Goal: Information Seeking & Learning: Learn about a topic

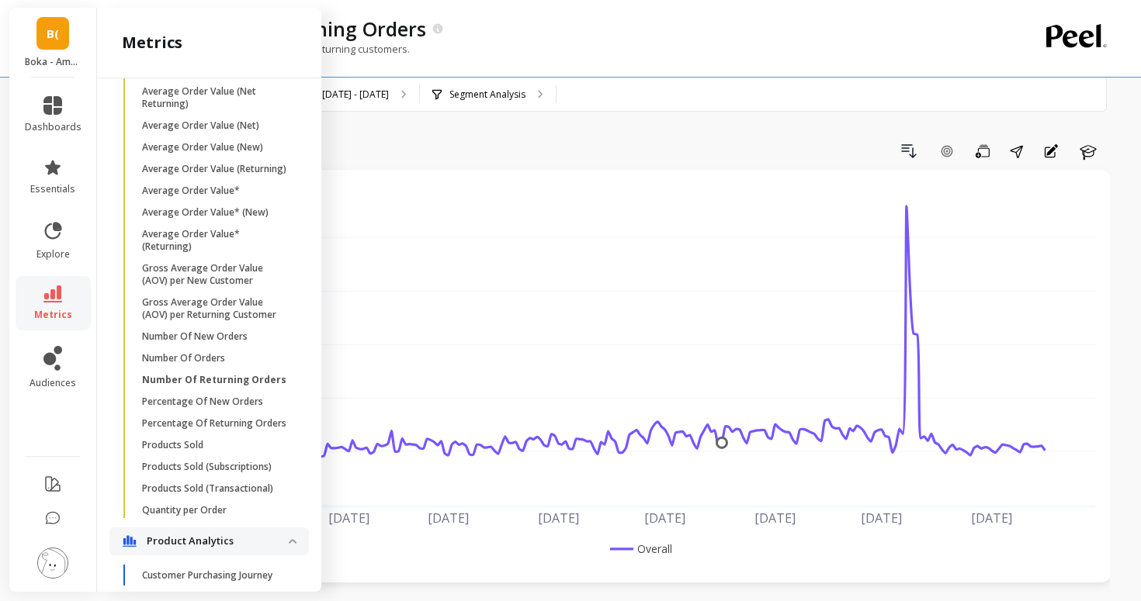
scroll to position [964, 0]
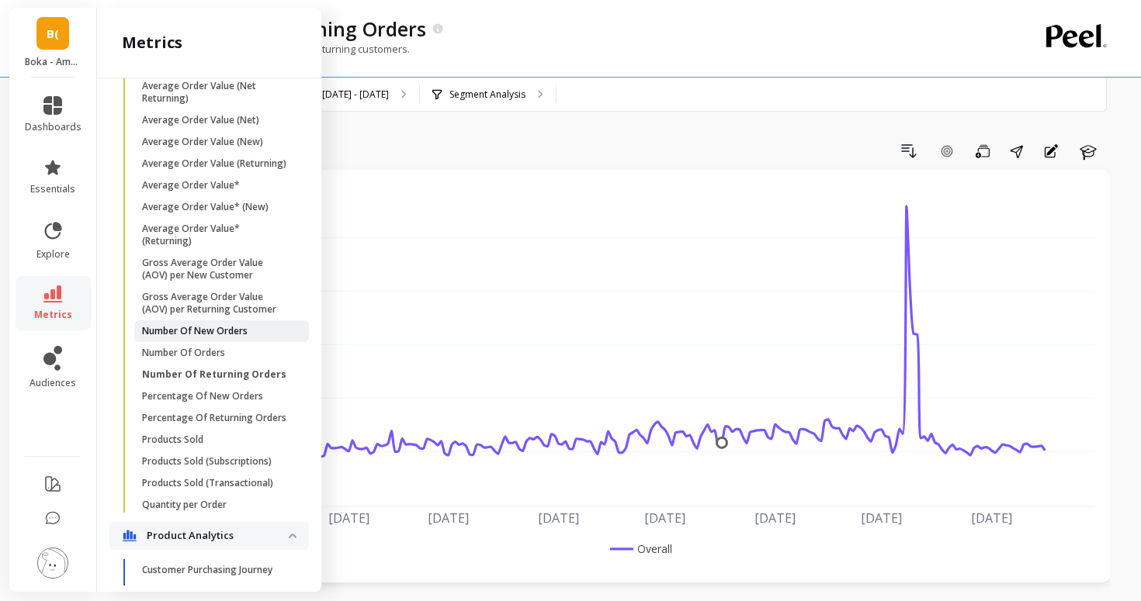
click at [215, 329] on p "Number Of New Orders" at bounding box center [195, 331] width 106 height 12
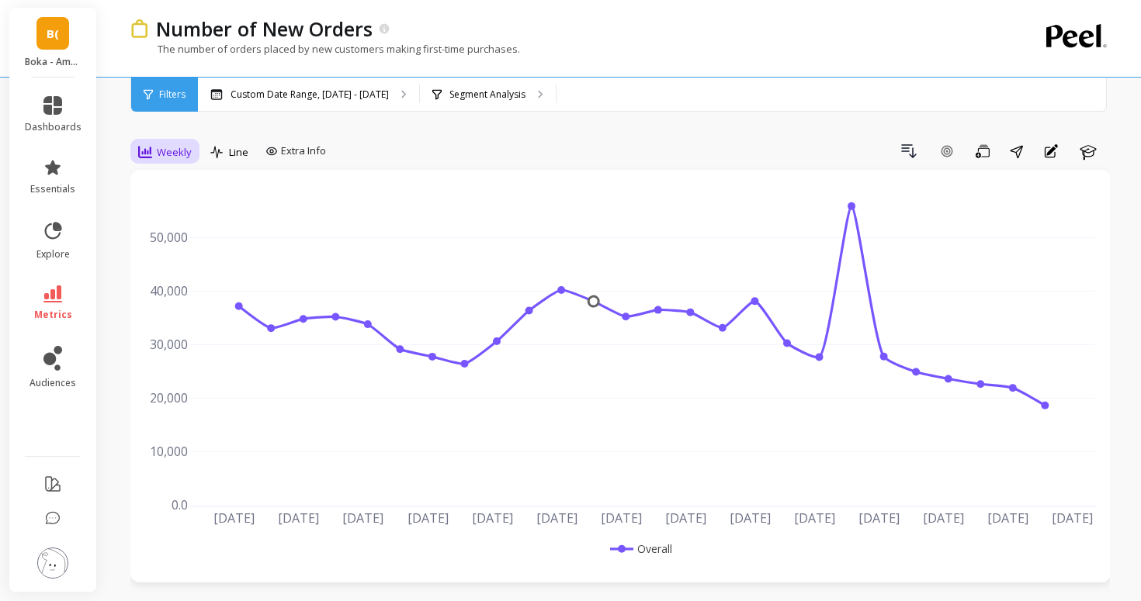
click at [158, 156] on span "Weekly" at bounding box center [174, 152] width 35 height 15
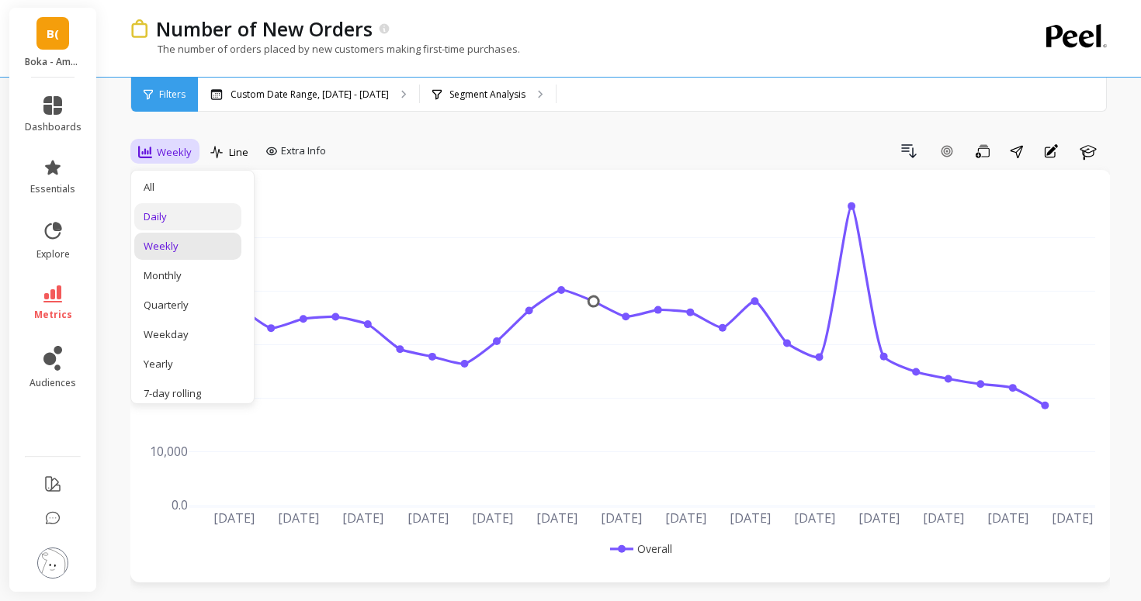
click at [165, 216] on div "Daily" at bounding box center [188, 216] width 88 height 15
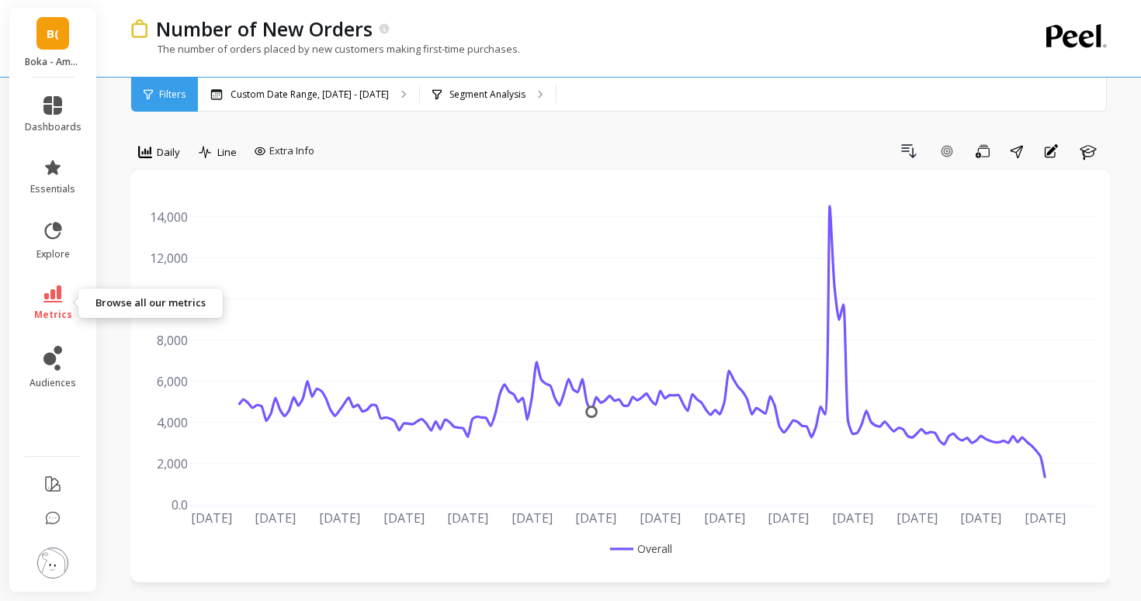
click at [52, 313] on span "metrics" at bounding box center [53, 315] width 38 height 12
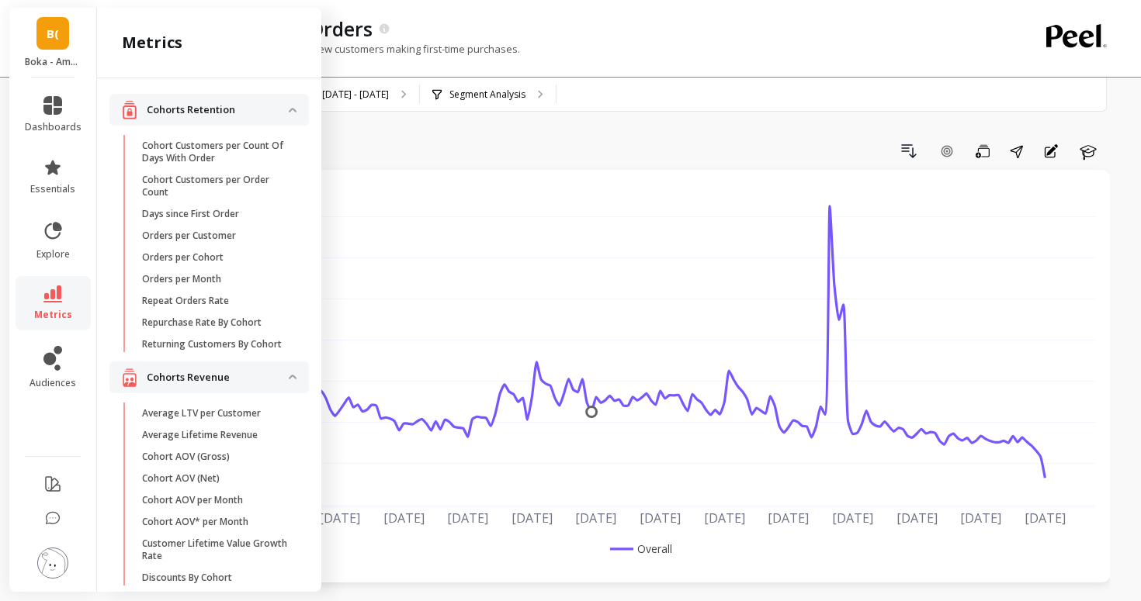
scroll to position [964, 0]
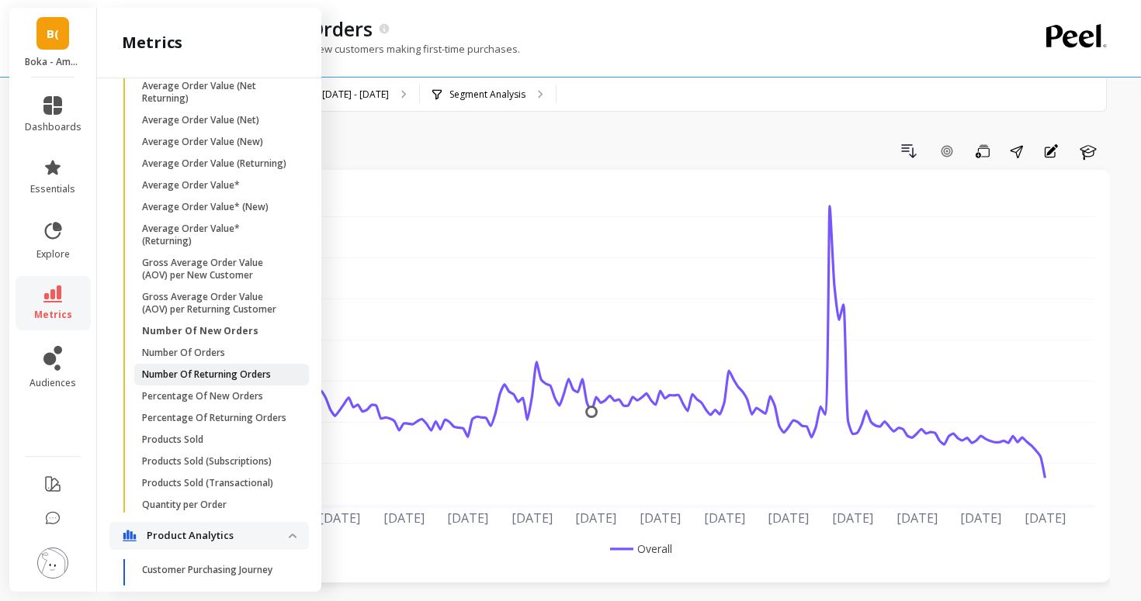
click at [182, 369] on p "Number Of Returning Orders" at bounding box center [206, 375] width 129 height 12
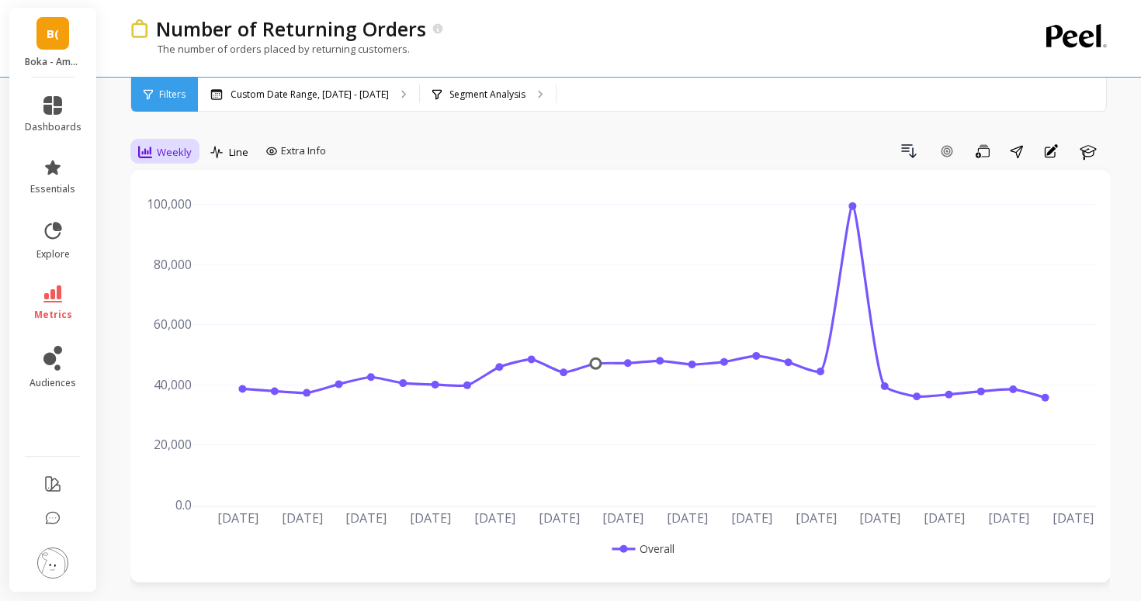
click at [156, 152] on div "Weekly" at bounding box center [165, 152] width 54 height 19
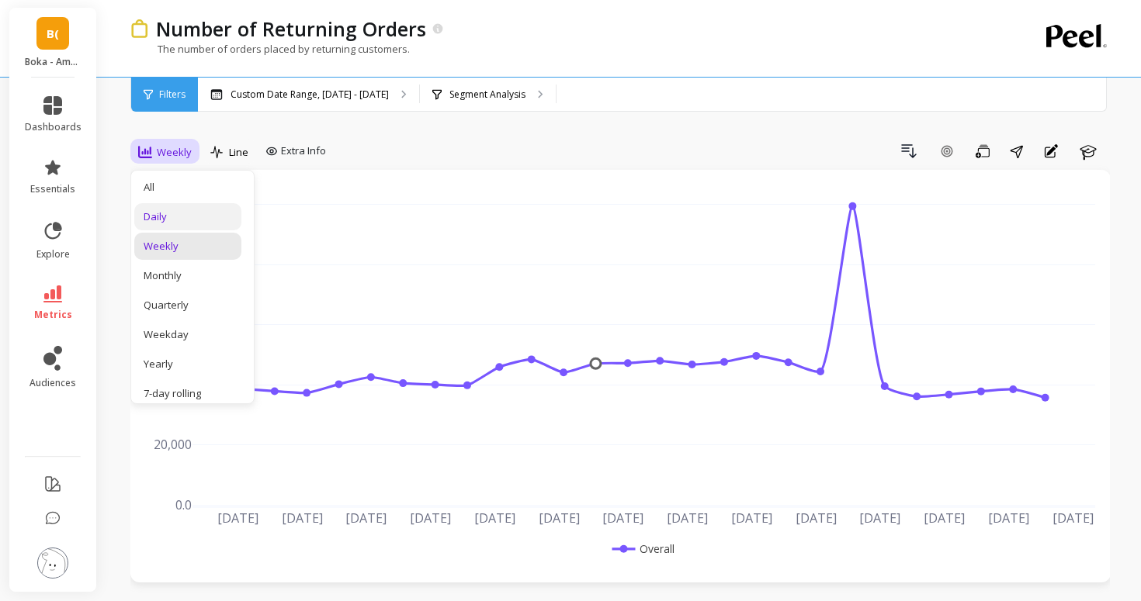
click at [172, 220] on div "Daily" at bounding box center [188, 216] width 88 height 15
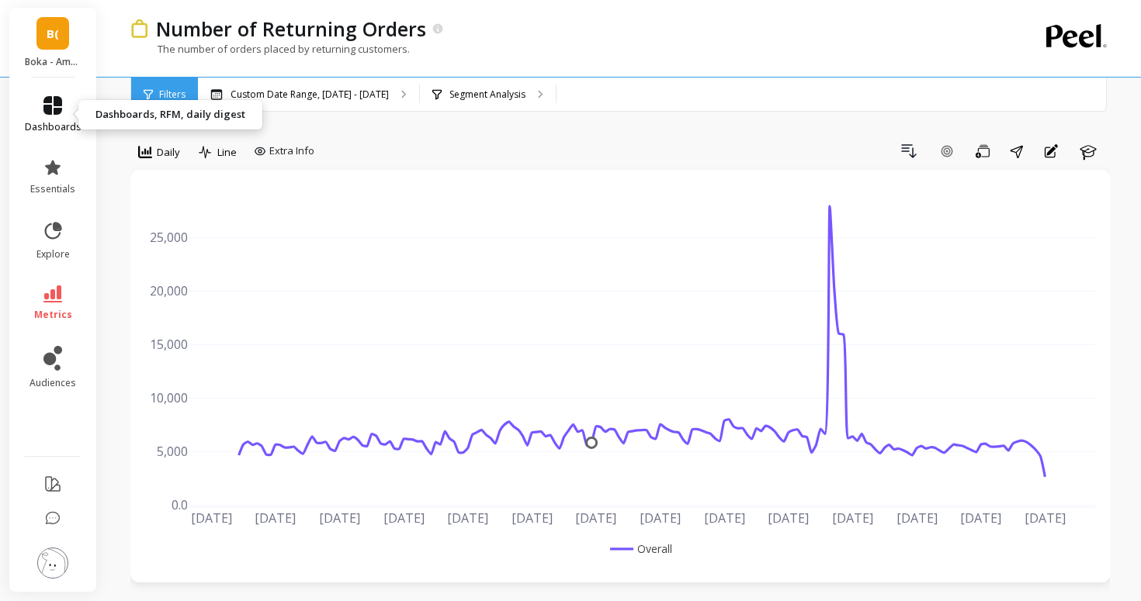
click at [61, 110] on icon at bounding box center [52, 105] width 19 height 19
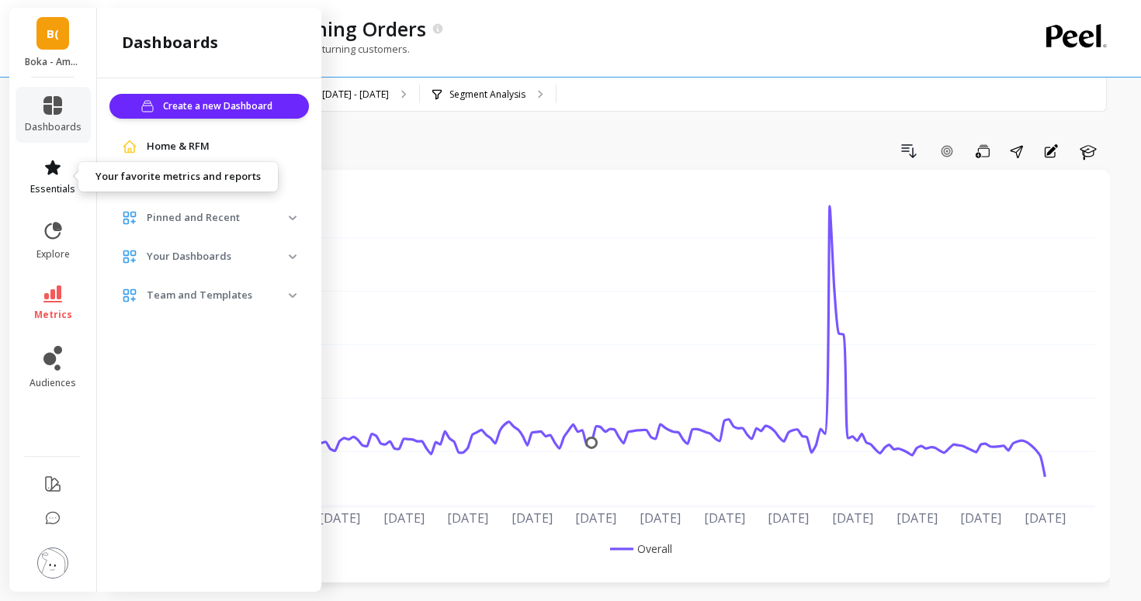
click at [66, 163] on link "essentials" at bounding box center [53, 176] width 57 height 37
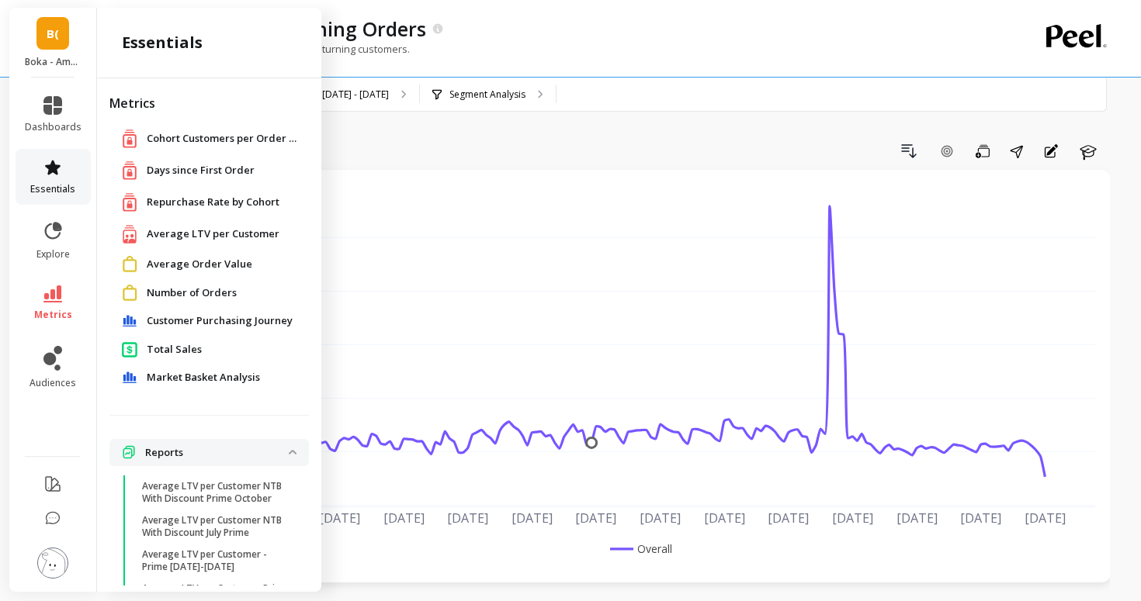
scroll to position [104, 0]
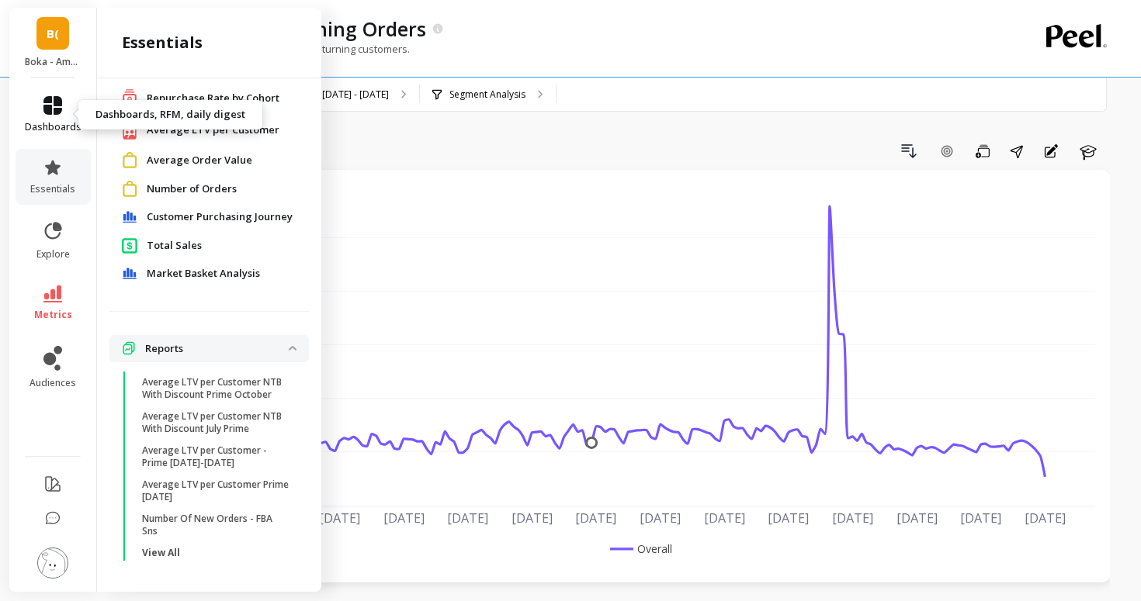
click at [68, 123] on span "dashboards" at bounding box center [53, 127] width 57 height 12
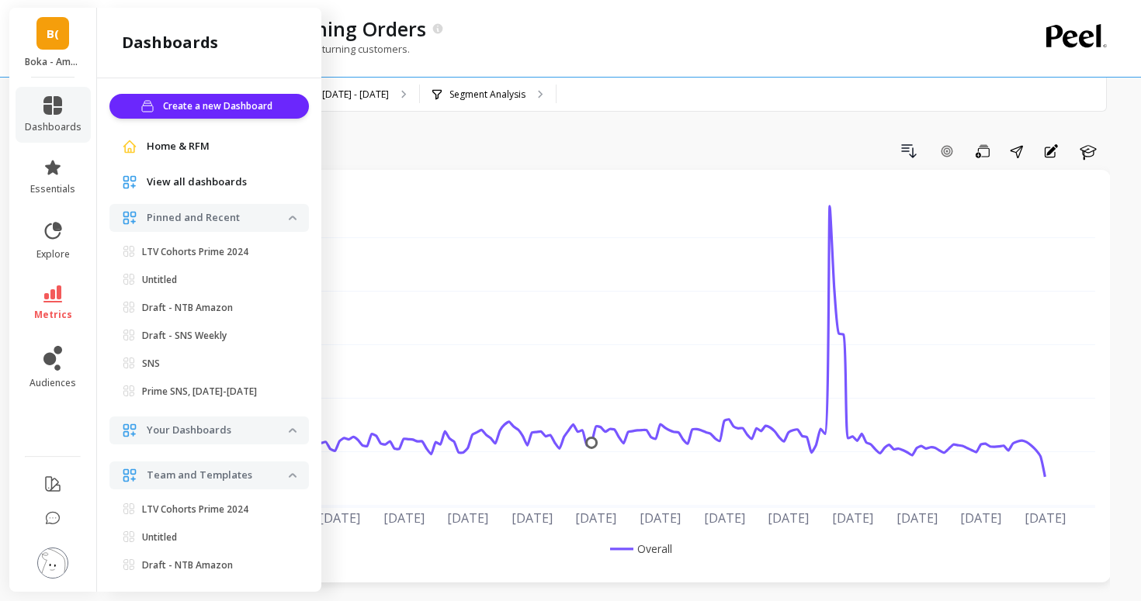
scroll to position [6, 0]
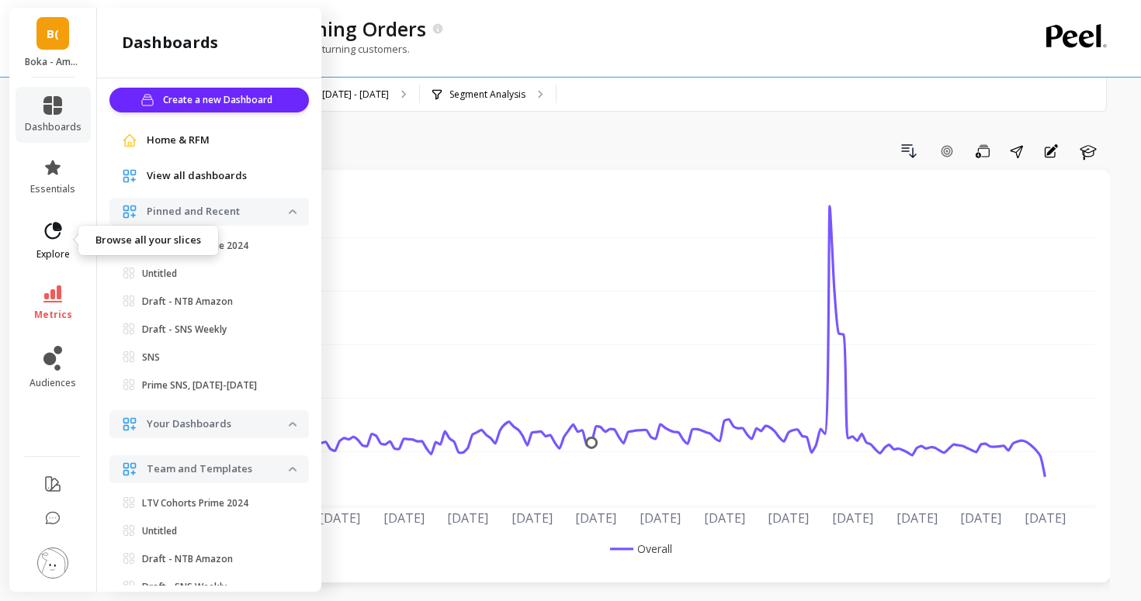
click at [62, 244] on link "explore" at bounding box center [53, 240] width 57 height 40
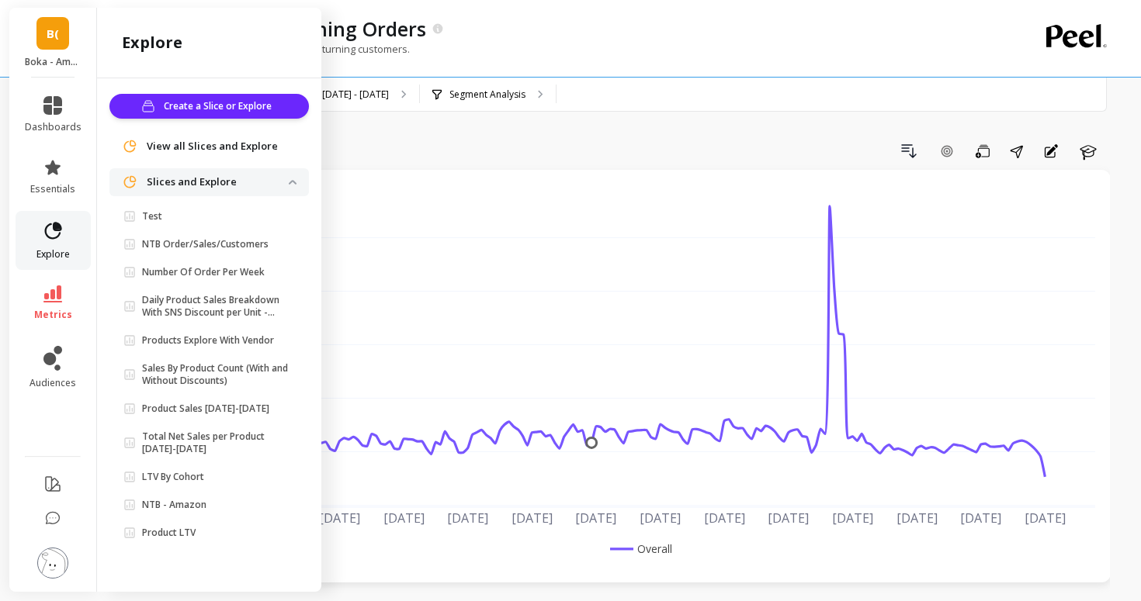
scroll to position [0, 0]
click at [62, 126] on span "dashboards" at bounding box center [53, 127] width 57 height 12
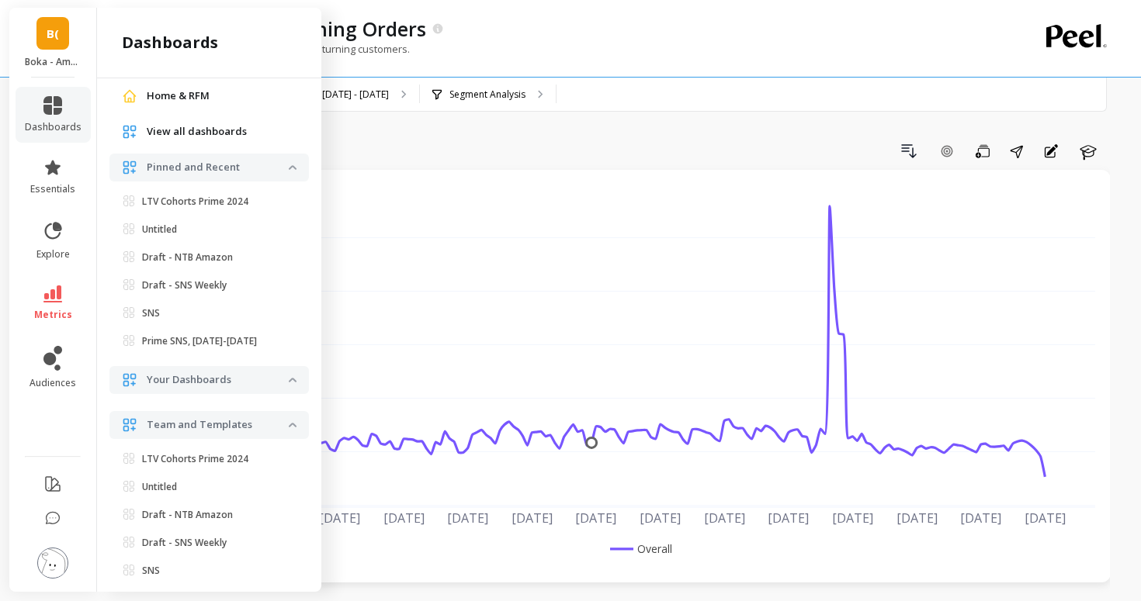
scroll to position [96, 0]
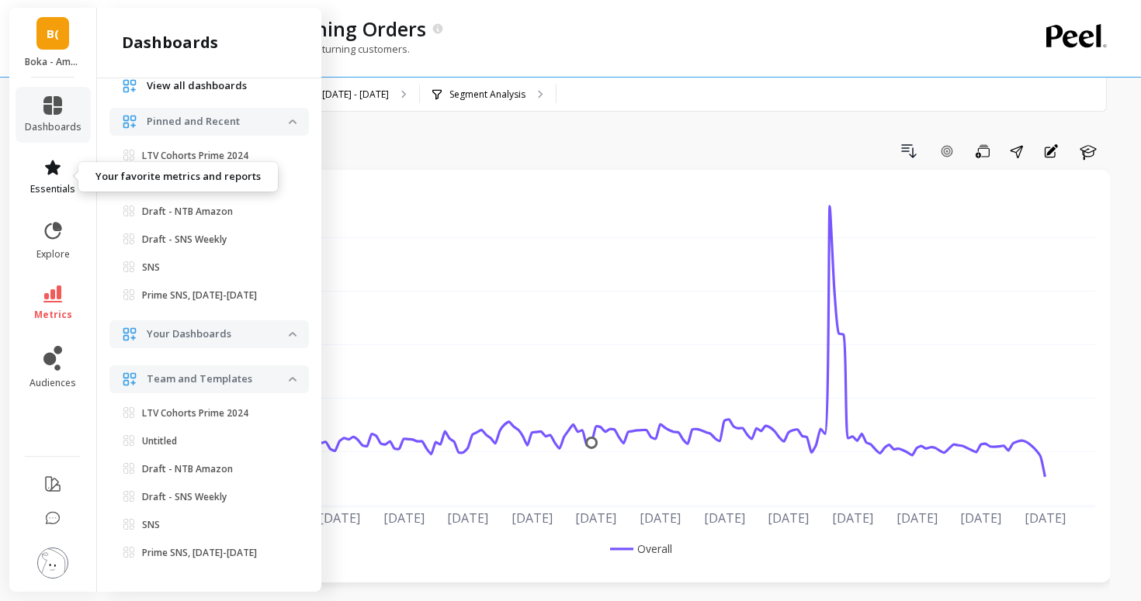
click at [71, 172] on link "essentials" at bounding box center [53, 176] width 57 height 37
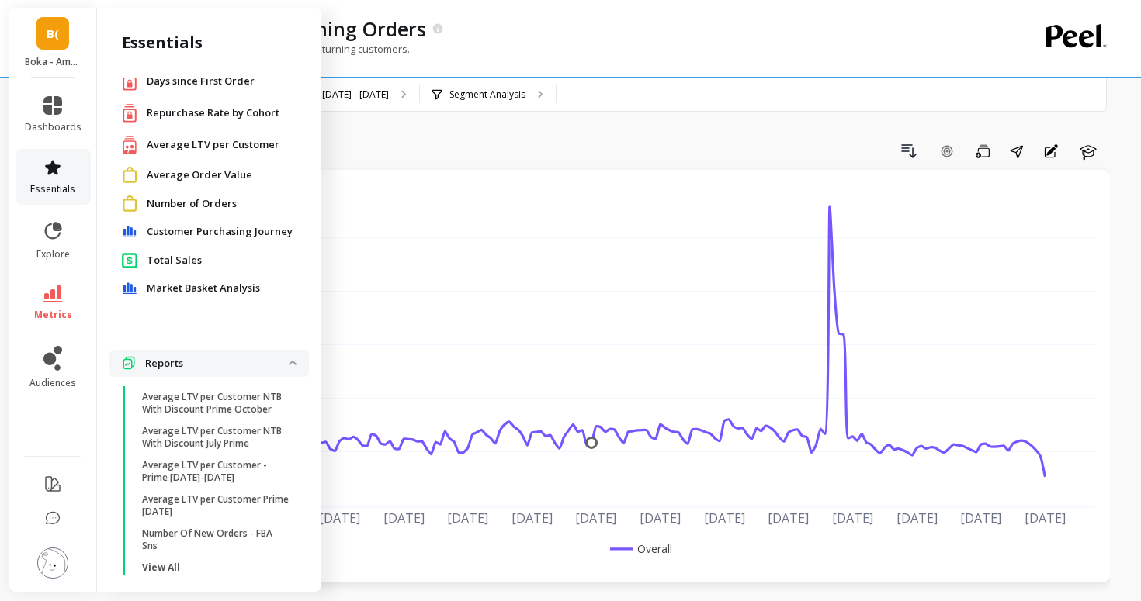
scroll to position [104, 0]
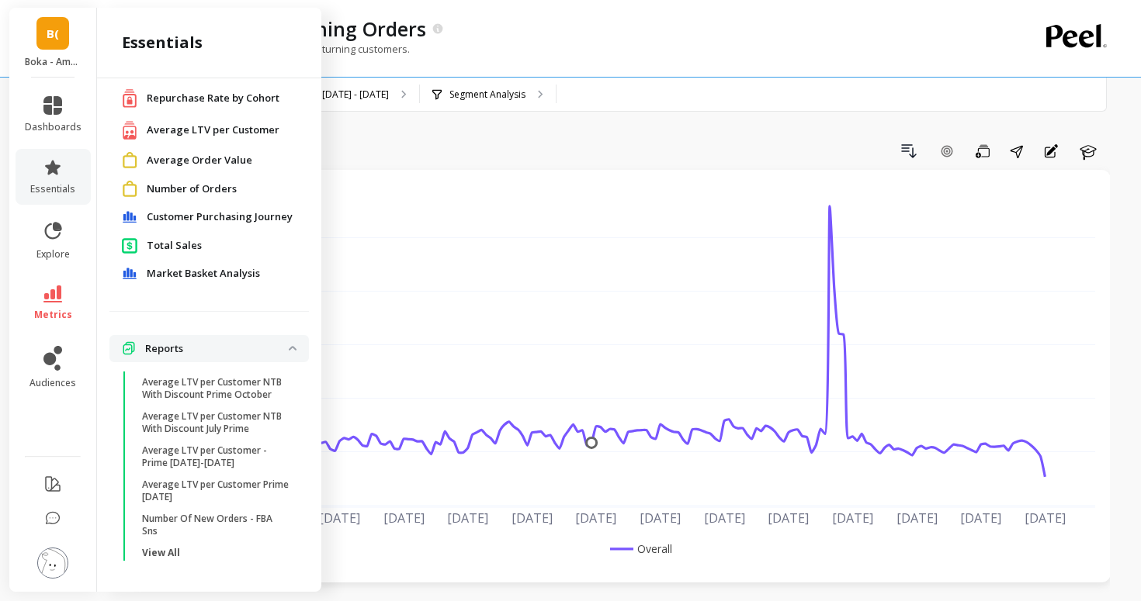
click at [187, 96] on span "Repurchase Rate by Cohort" at bounding box center [213, 99] width 133 height 16
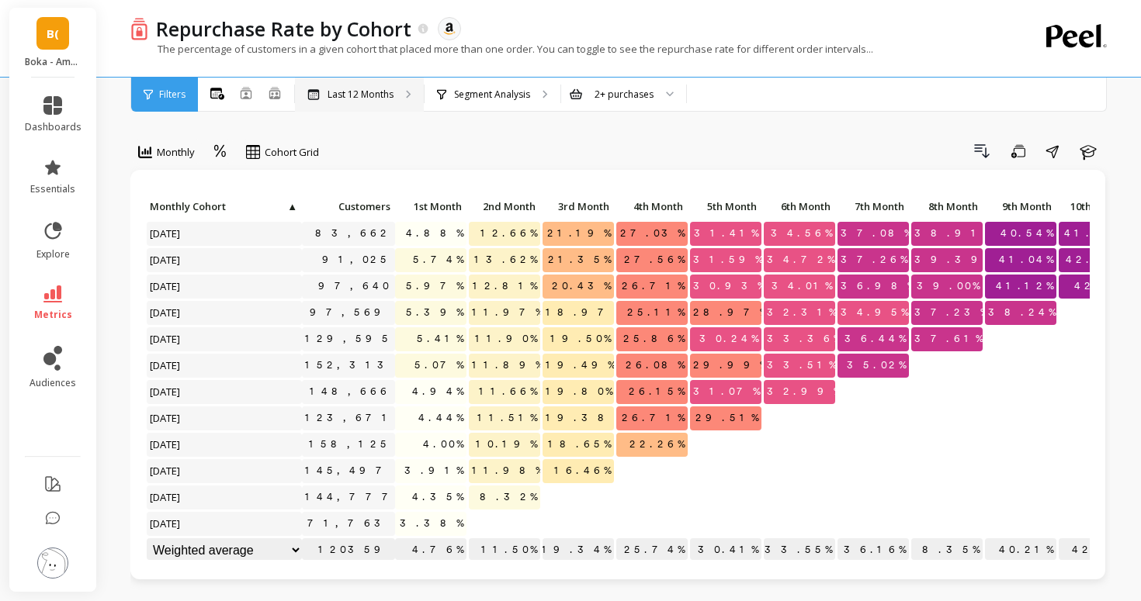
click at [372, 88] on p "Last 12 Months" at bounding box center [360, 94] width 66 height 12
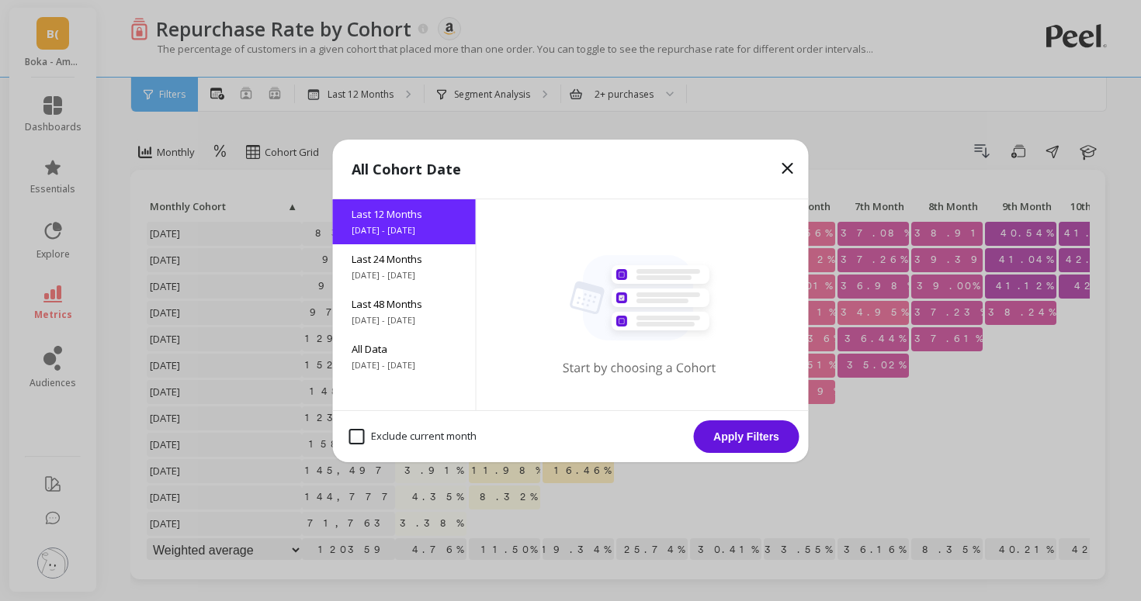
click at [393, 445] on div "Exclude current month" at bounding box center [412, 436] width 141 height 29
checkbox month "true"
click at [737, 455] on div "Exclude current month Apply Filters" at bounding box center [571, 436] width 476 height 52
click at [743, 441] on button "Apply Filters" at bounding box center [747, 437] width 106 height 33
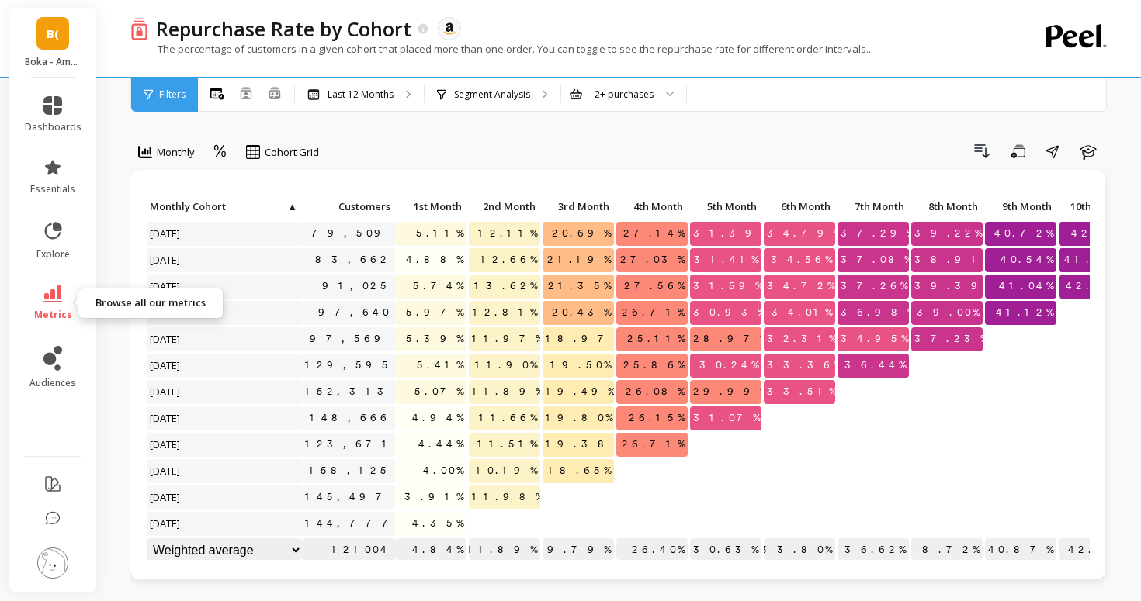
click at [57, 309] on span "metrics" at bounding box center [53, 315] width 38 height 12
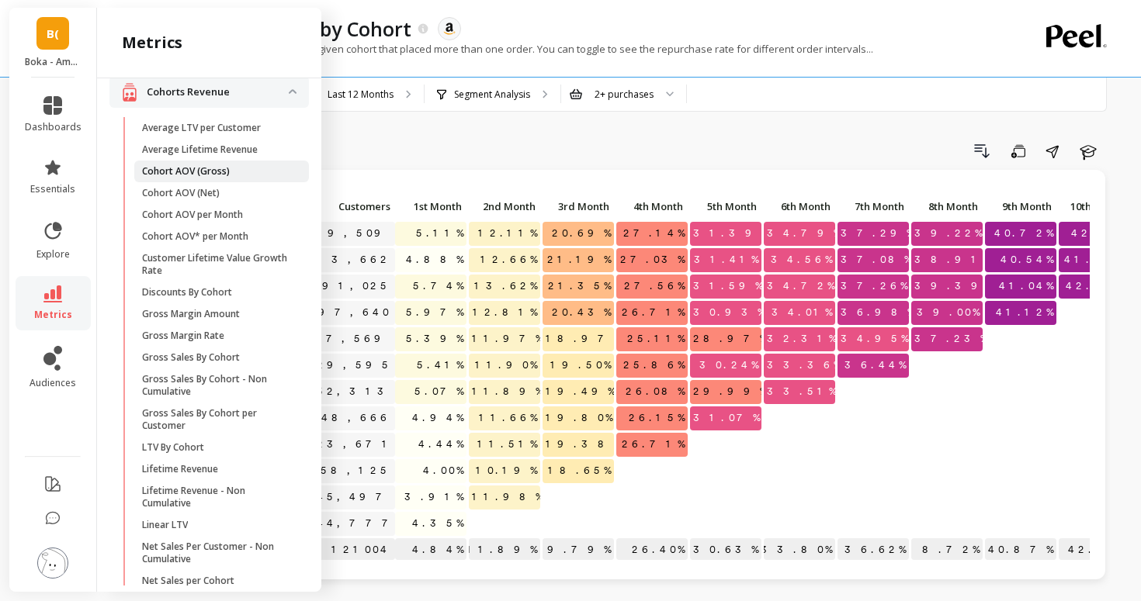
scroll to position [296, 0]
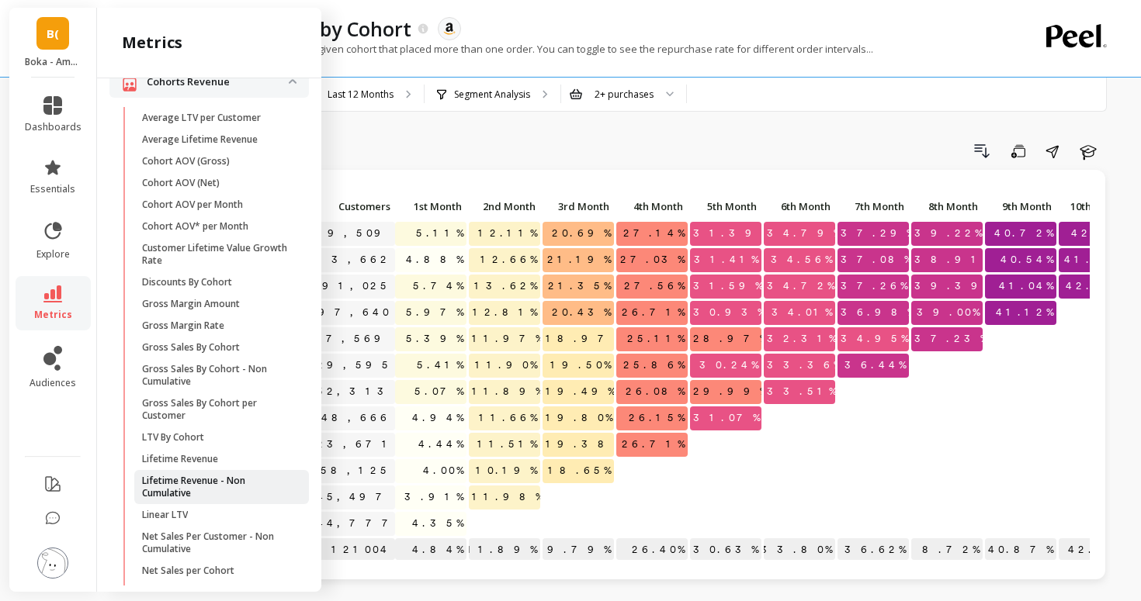
click at [227, 475] on p "Lifetime Revenue - Non Cumulative" at bounding box center [216, 487] width 148 height 25
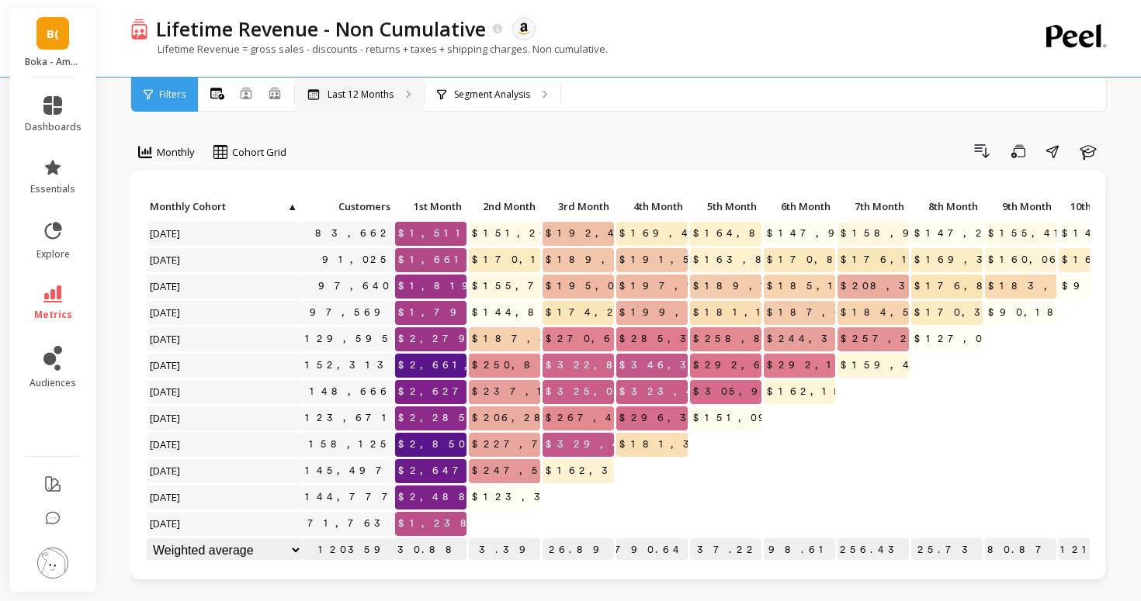
click at [389, 93] on p "Last 12 Months" at bounding box center [360, 94] width 66 height 12
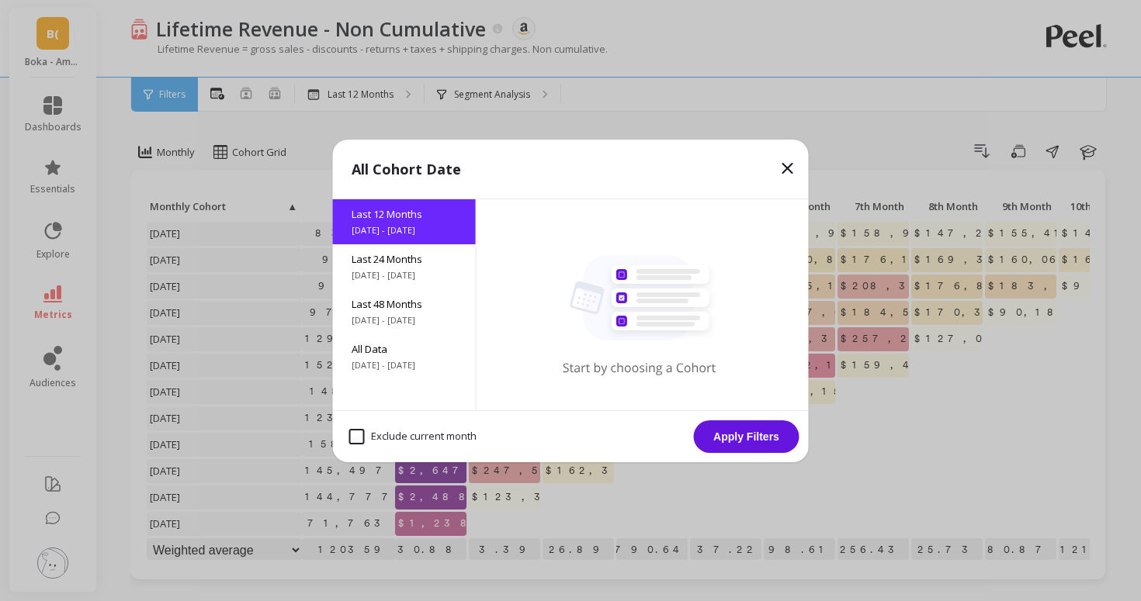
click at [373, 435] on month "Exclude current month" at bounding box center [412, 437] width 127 height 16
checkbox month "true"
click at [768, 438] on button "Apply Filters" at bounding box center [747, 437] width 106 height 33
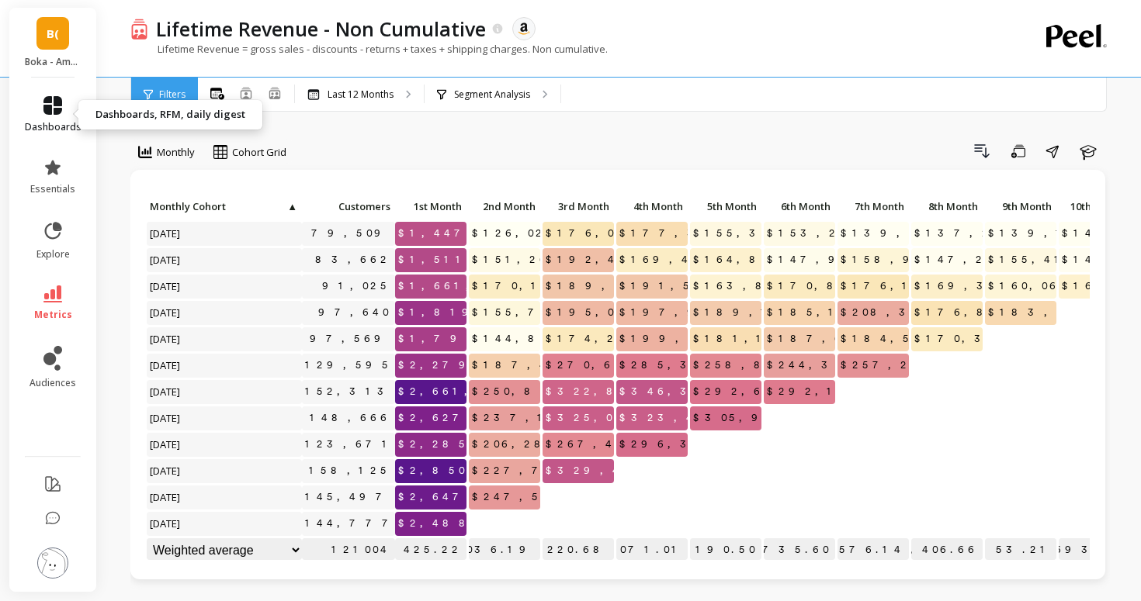
click at [54, 109] on icon at bounding box center [52, 105] width 19 height 19
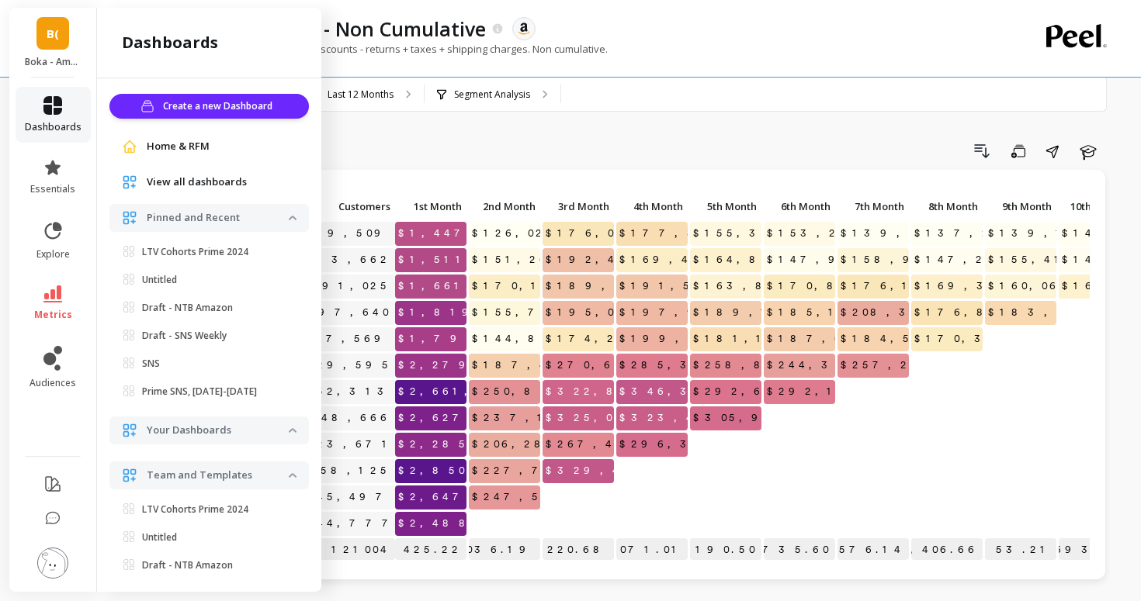
scroll to position [96, 0]
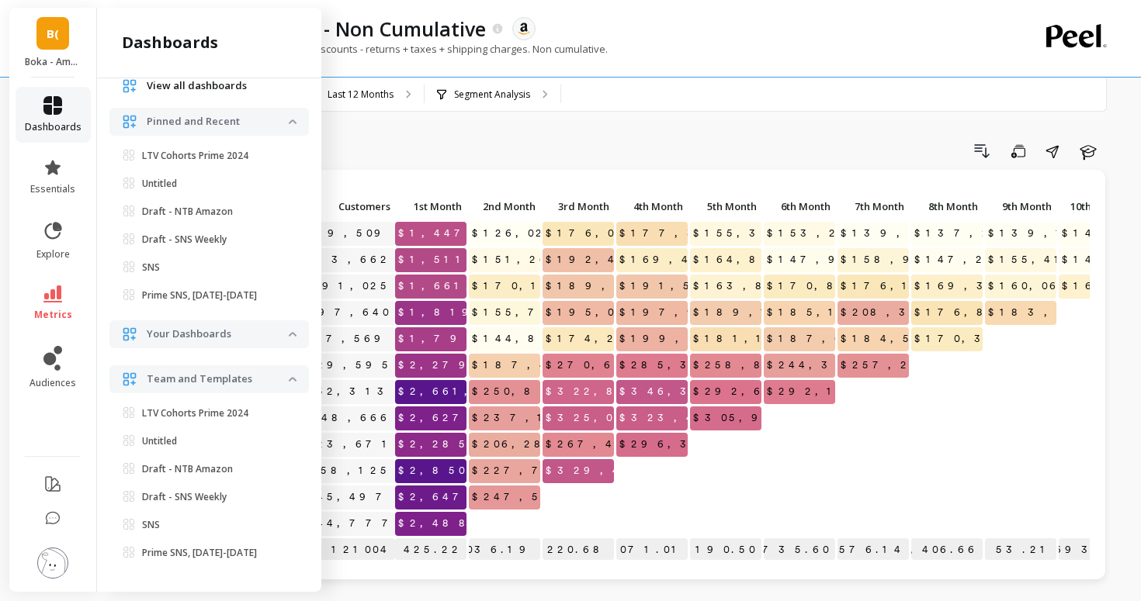
click at [54, 109] on icon at bounding box center [52, 105] width 19 height 19
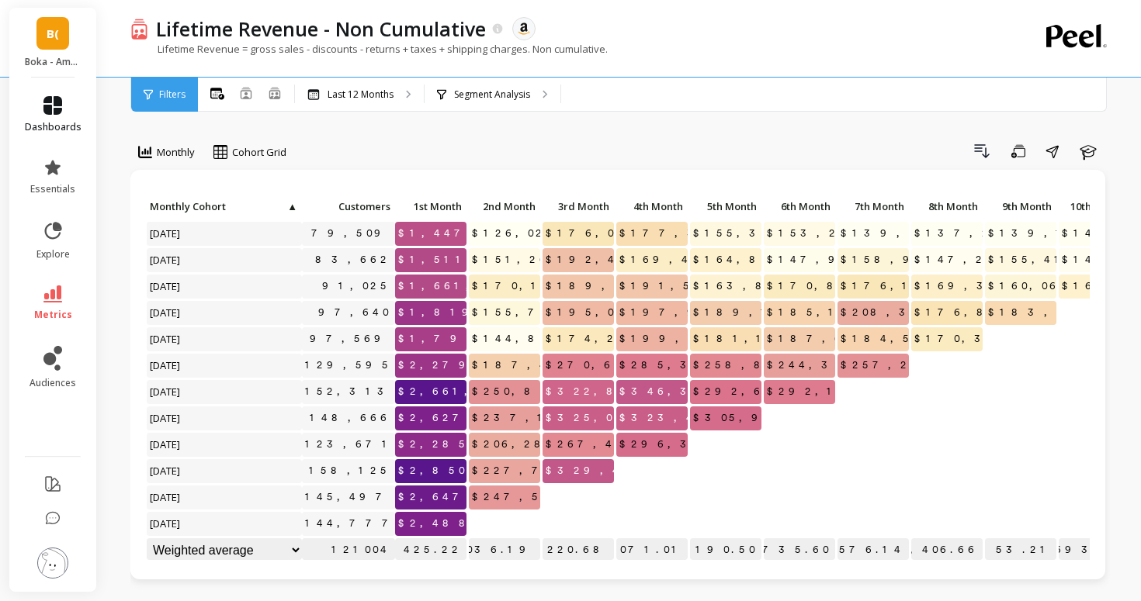
scroll to position [0, 0]
click at [58, 175] on icon at bounding box center [52, 167] width 19 height 19
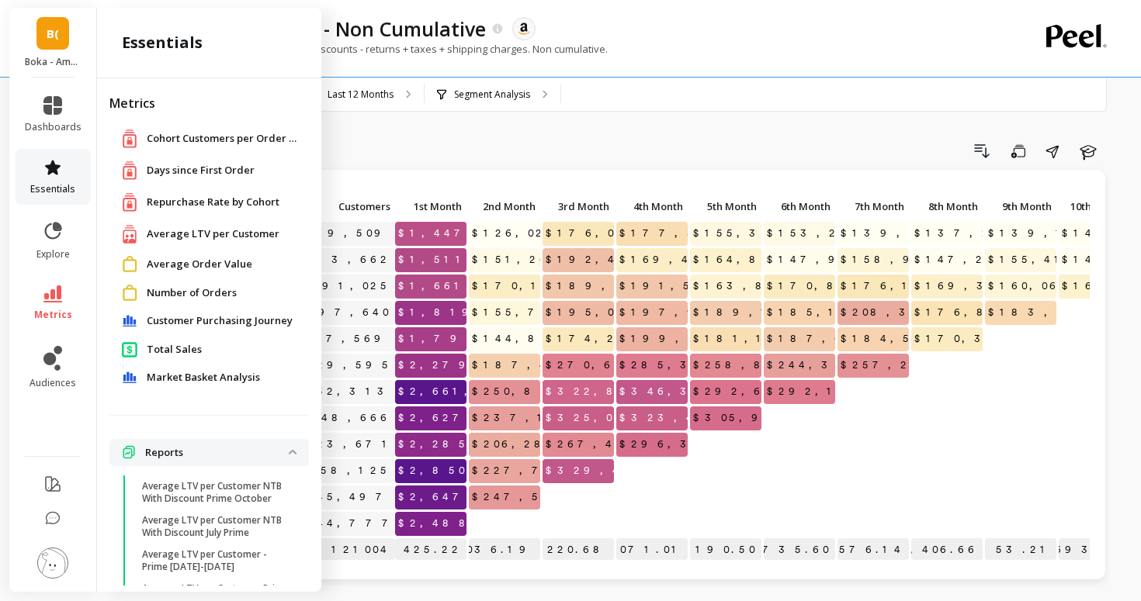
scroll to position [104, 0]
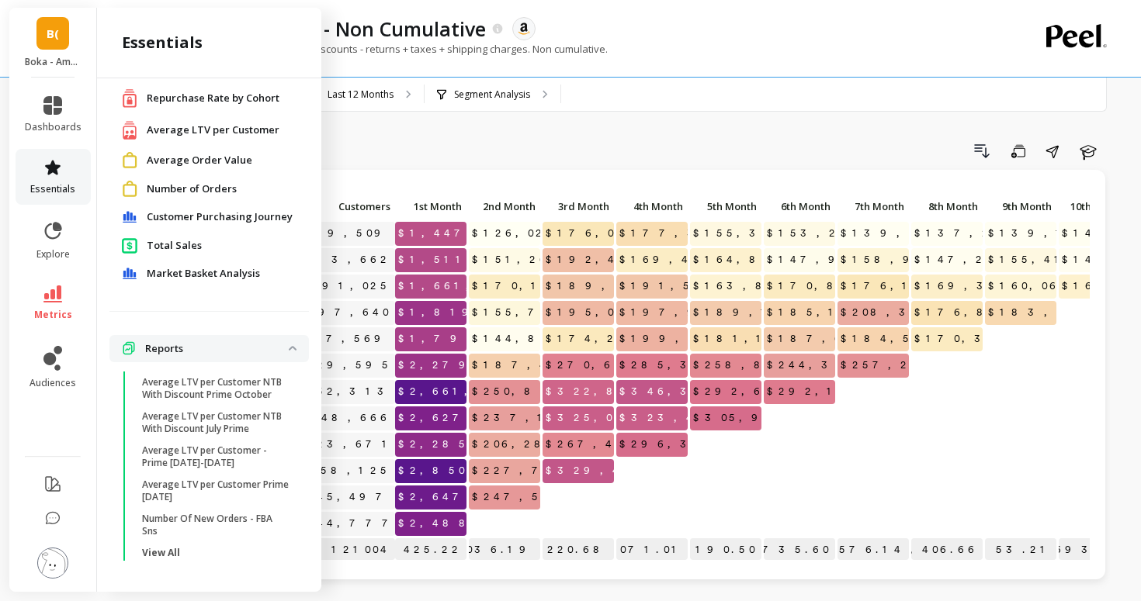
click at [58, 175] on icon at bounding box center [52, 167] width 19 height 19
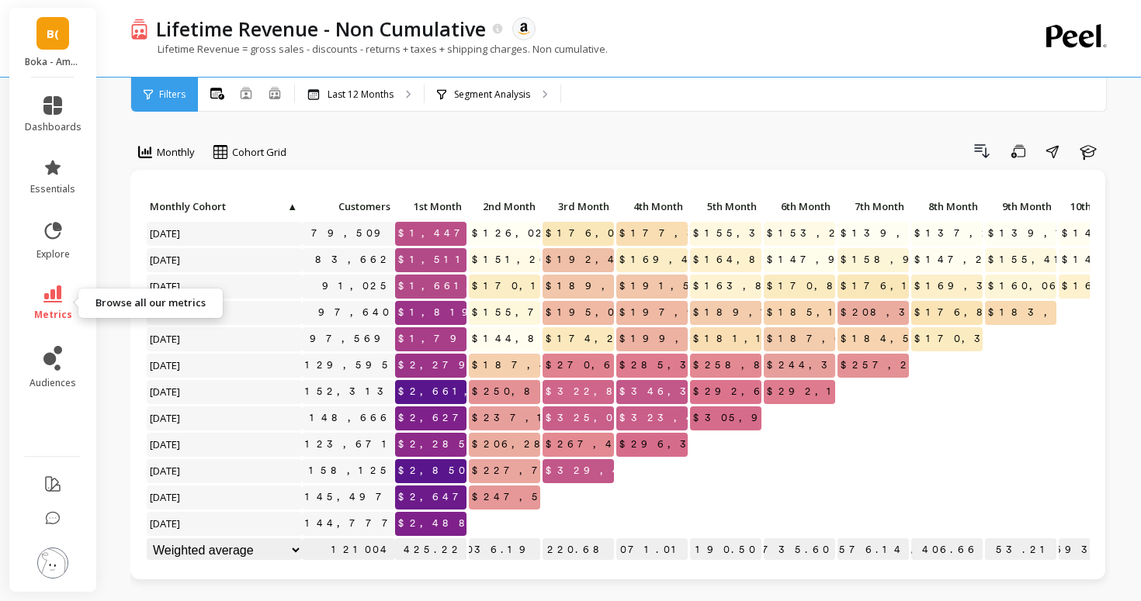
click at [61, 300] on icon at bounding box center [52, 294] width 19 height 17
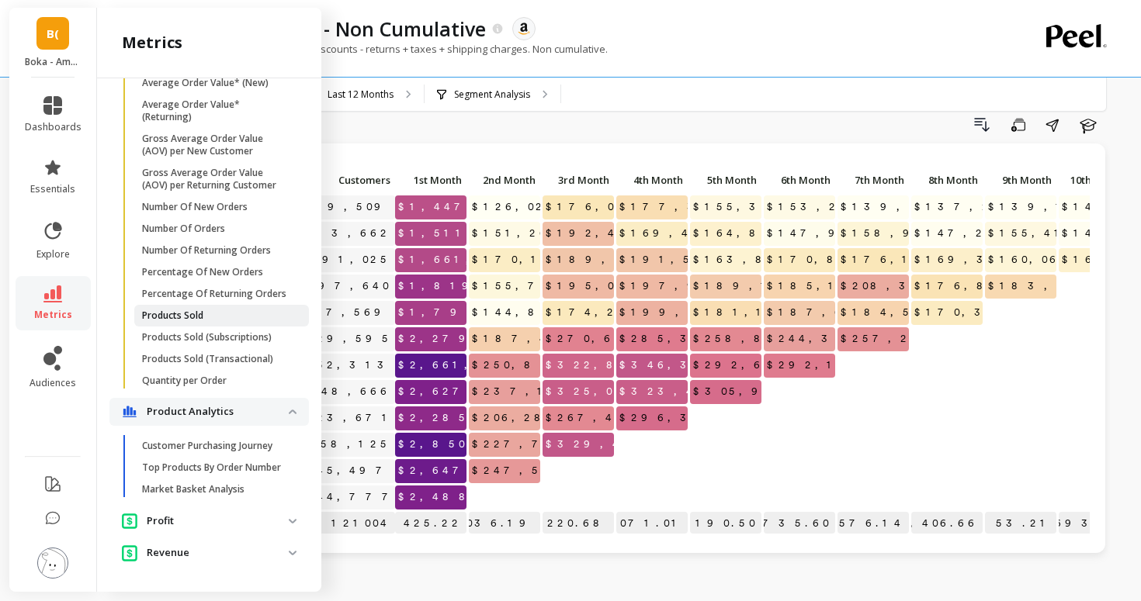
scroll to position [36, 0]
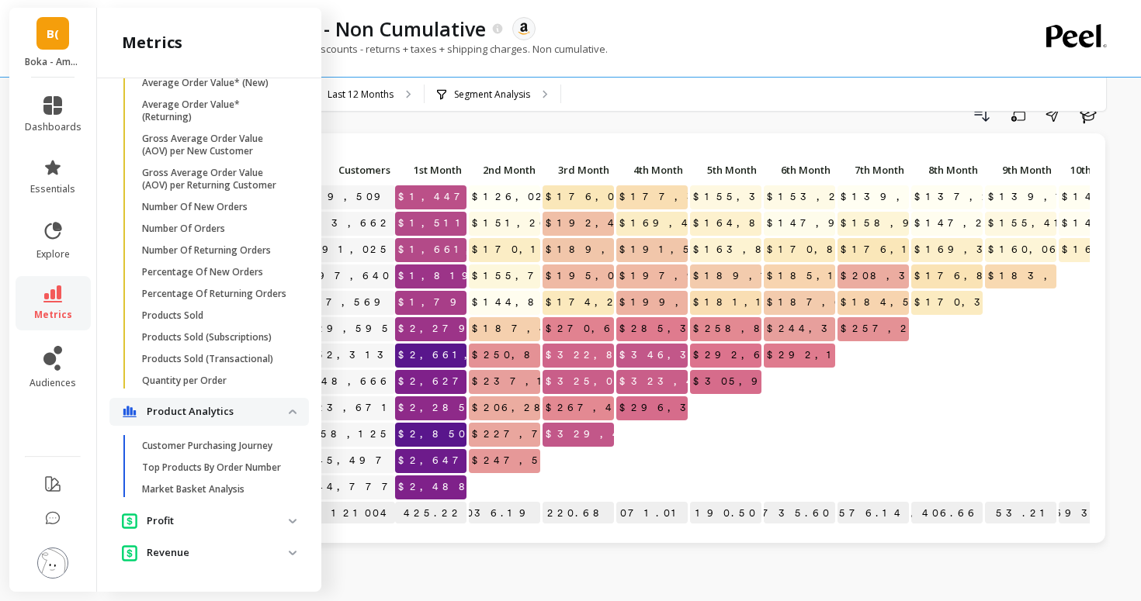
click at [202, 556] on p "Revenue" at bounding box center [218, 553] width 142 height 16
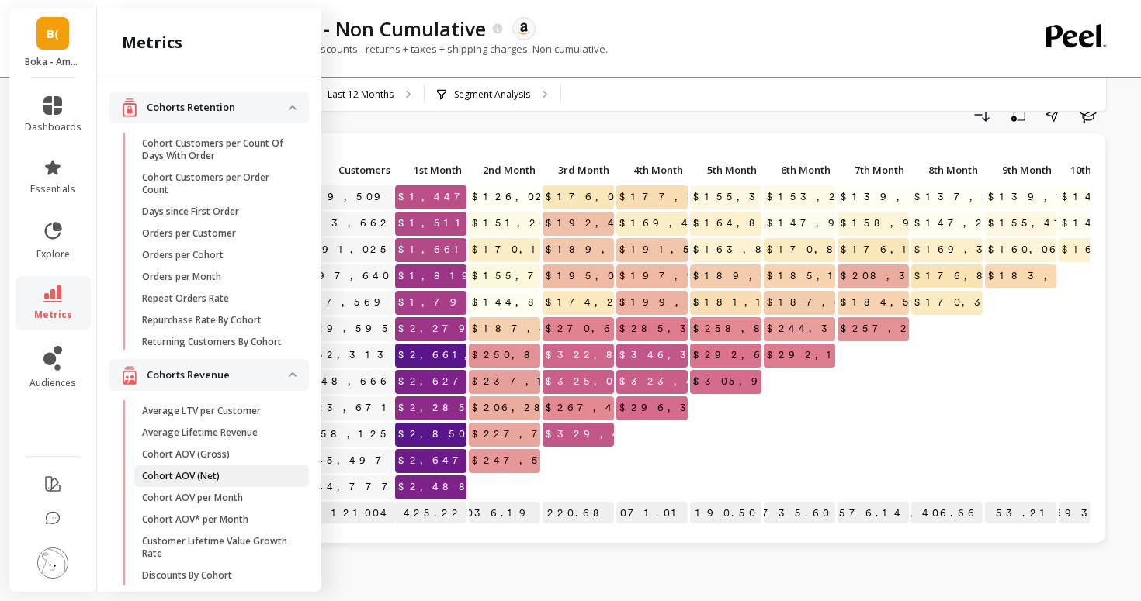
scroll to position [0, 0]
click at [222, 331] on link "Repurchase Rate By Cohort" at bounding box center [221, 323] width 175 height 22
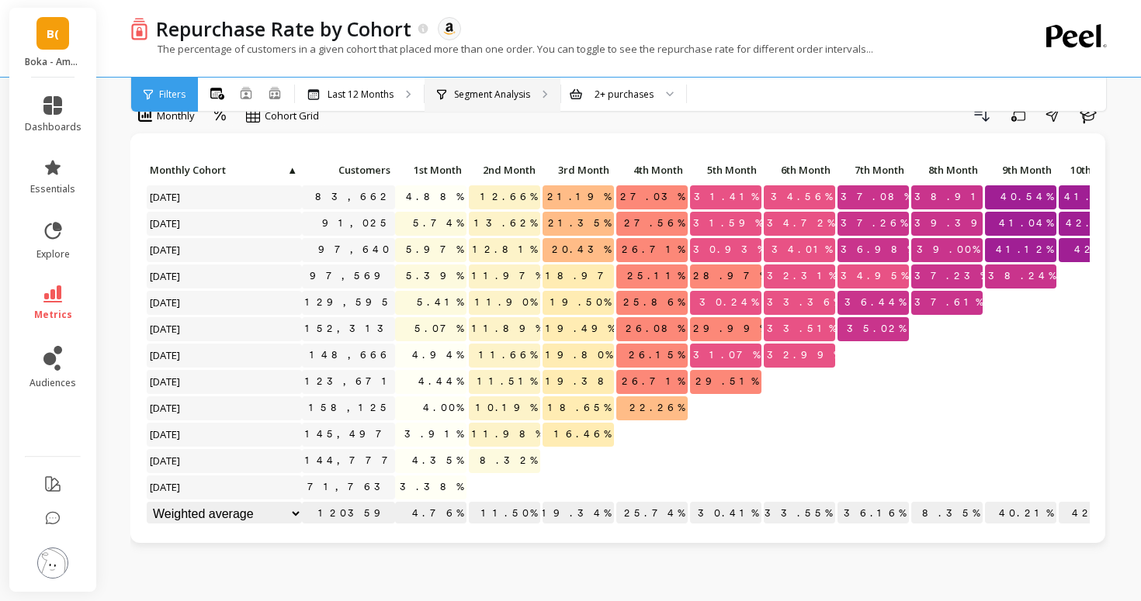
click at [520, 97] on p "Segment Analysis" at bounding box center [492, 94] width 76 height 12
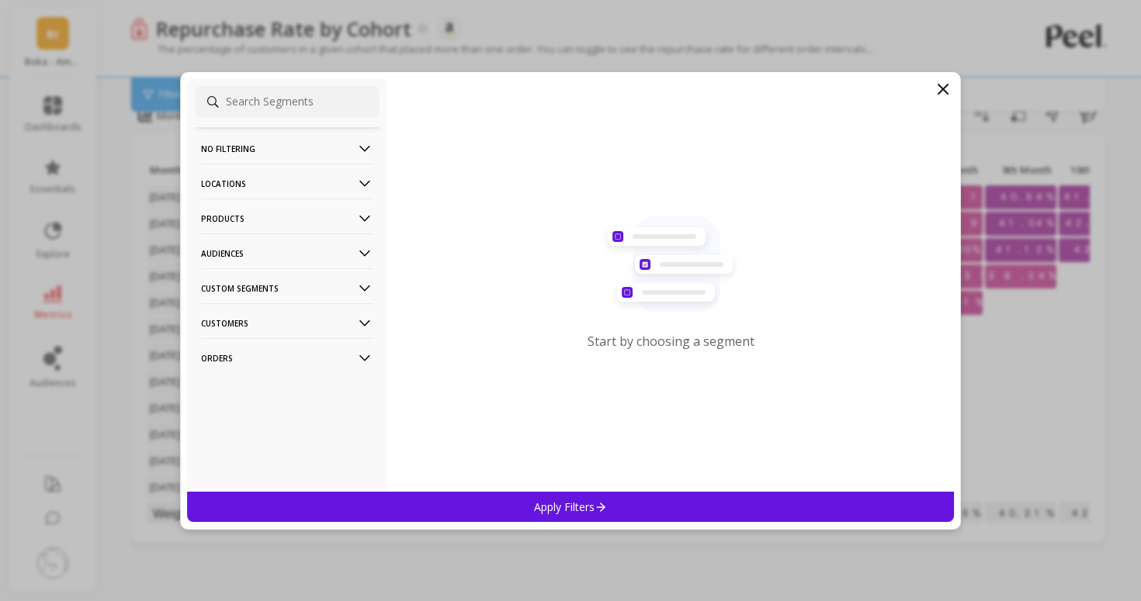
click at [936, 90] on icon at bounding box center [942, 89] width 19 height 19
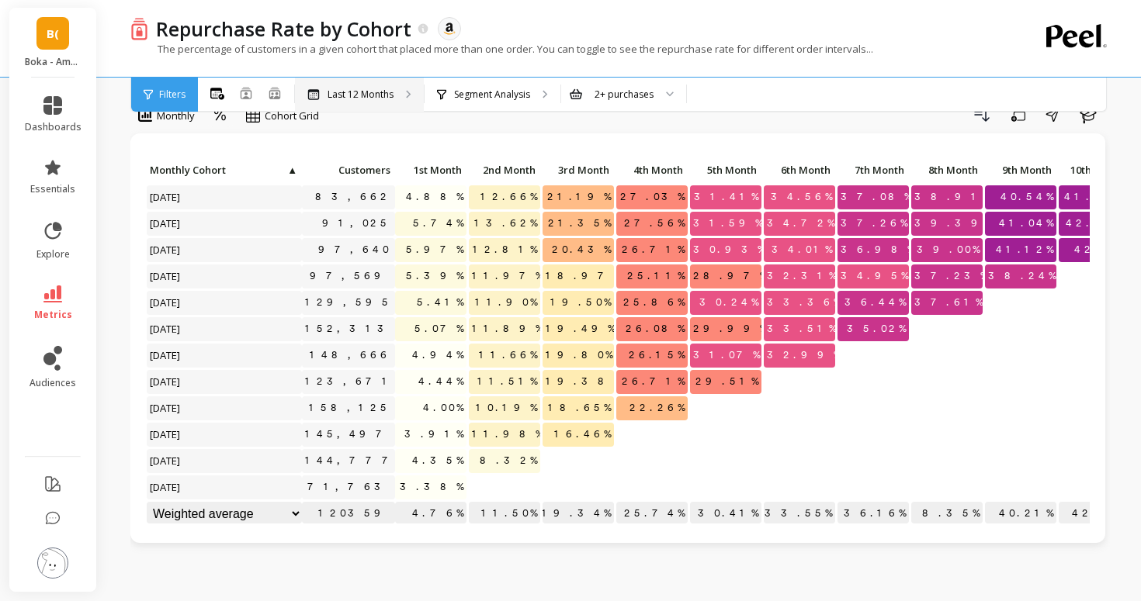
click at [379, 83] on div "Last 12 Months" at bounding box center [359, 95] width 129 height 34
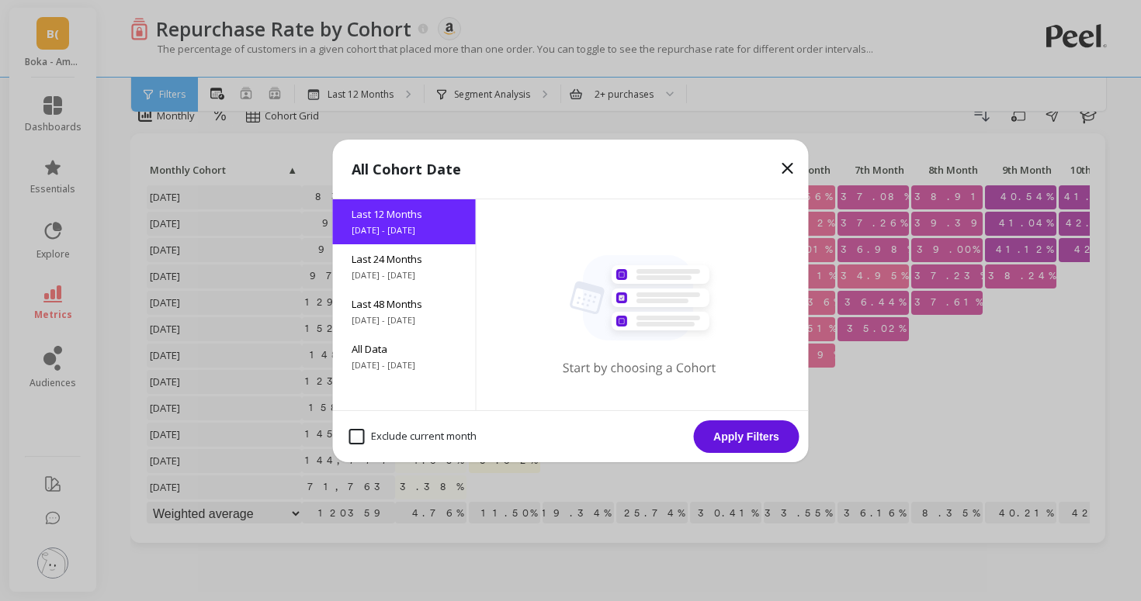
click at [393, 441] on month "Exclude current month" at bounding box center [412, 437] width 127 height 16
checkbox month "true"
click at [726, 432] on button "Apply Filters" at bounding box center [747, 437] width 106 height 33
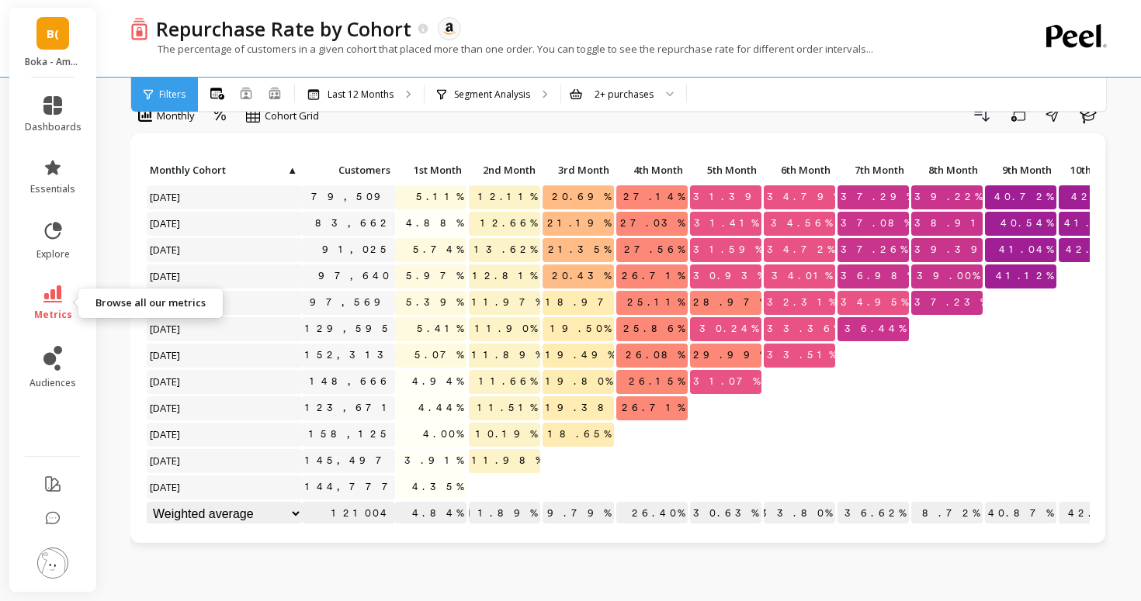
click at [67, 310] on span "metrics" at bounding box center [53, 315] width 38 height 12
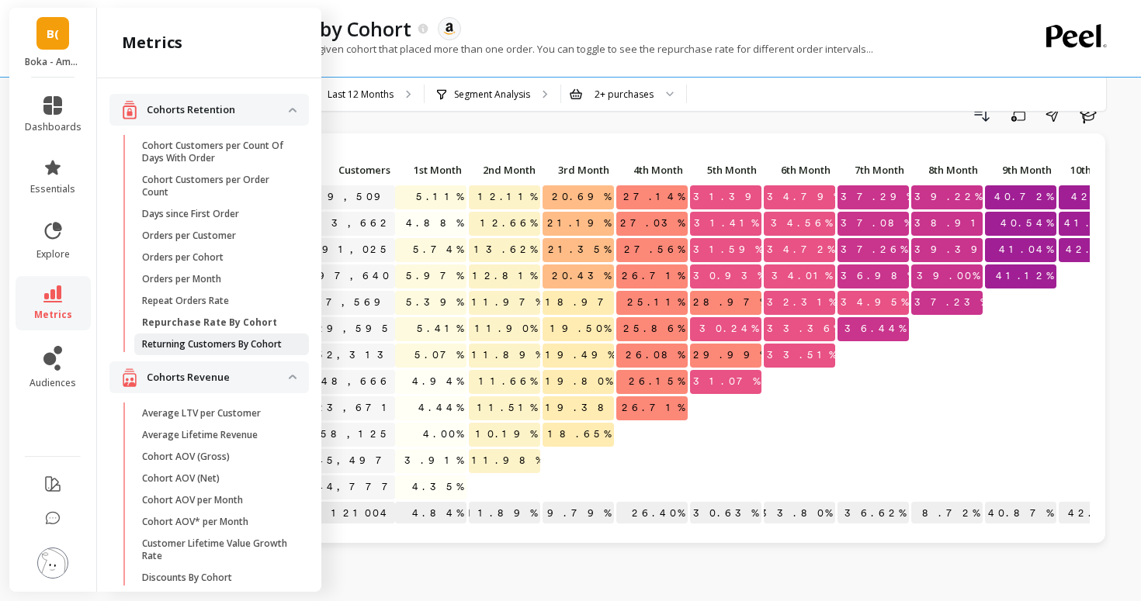
click at [177, 344] on p "Returning Customers By Cohort" at bounding box center [212, 344] width 140 height 12
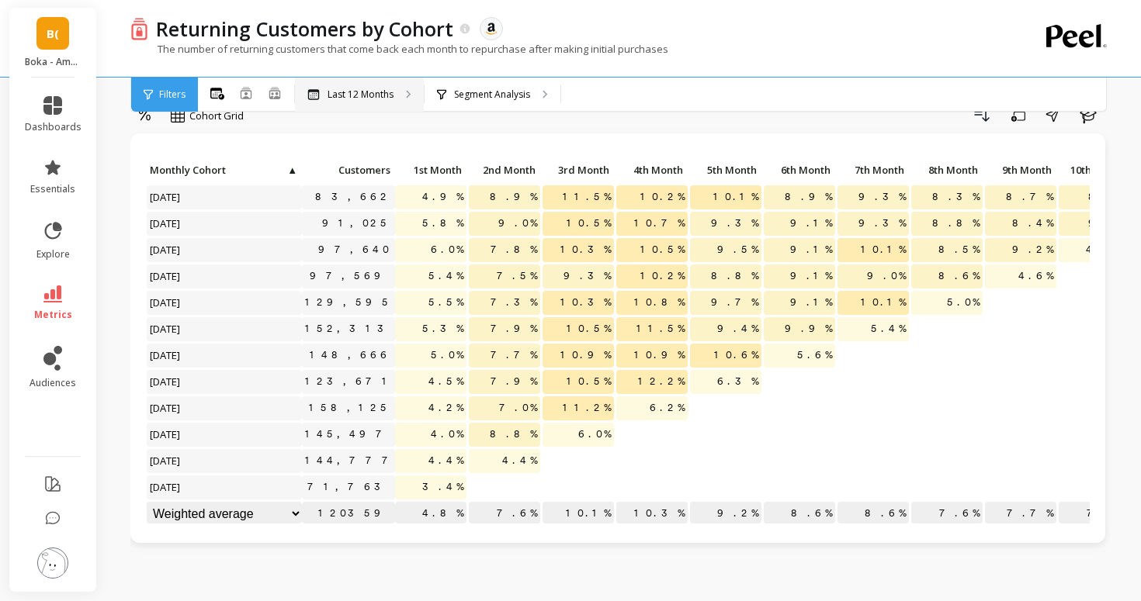
click at [347, 99] on p "Last 12 Months" at bounding box center [360, 94] width 66 height 12
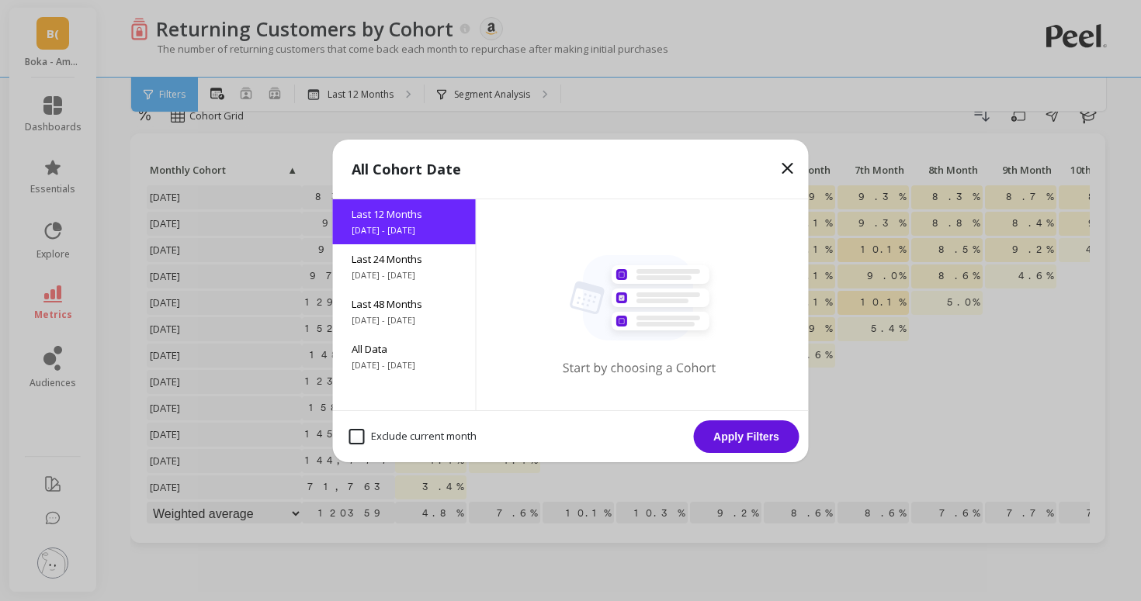
click at [421, 431] on month "Exclude current month" at bounding box center [412, 437] width 127 height 16
checkbox month "true"
click at [739, 431] on button "Apply Filters" at bounding box center [747, 437] width 106 height 33
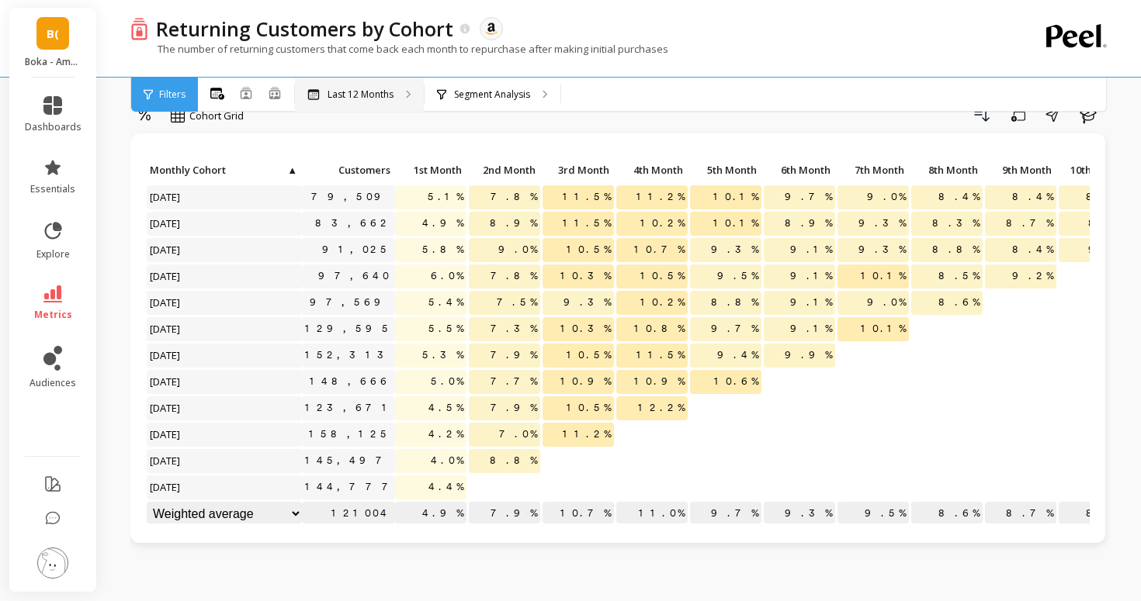
click at [378, 82] on div "Last 12 Months" at bounding box center [359, 95] width 129 height 34
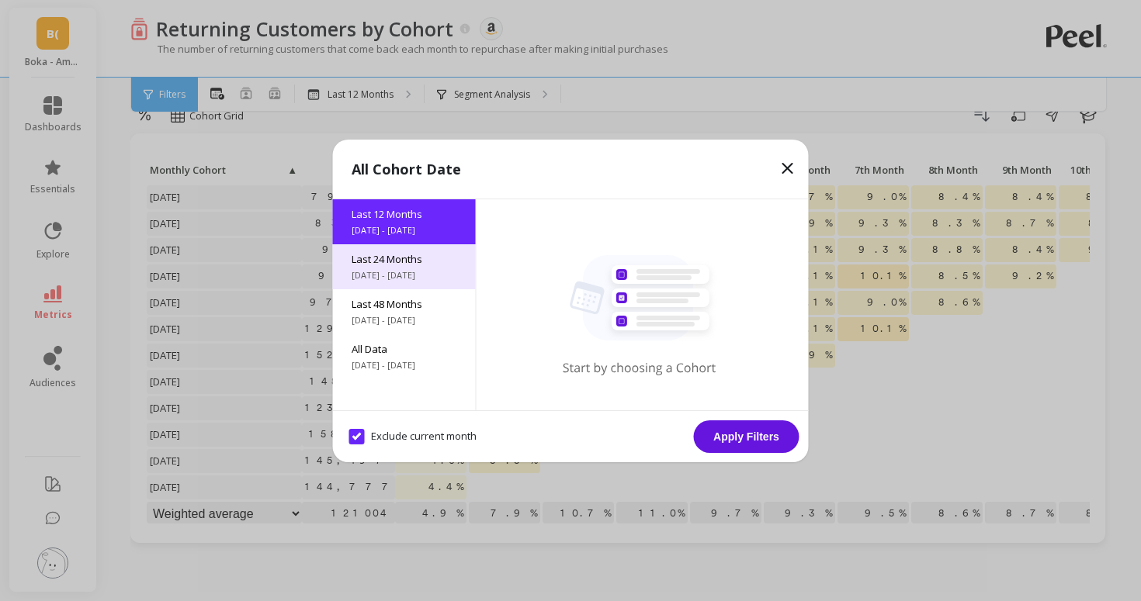
click at [417, 285] on div "Last 24 Months [DATE] - [DATE]" at bounding box center [404, 266] width 143 height 45
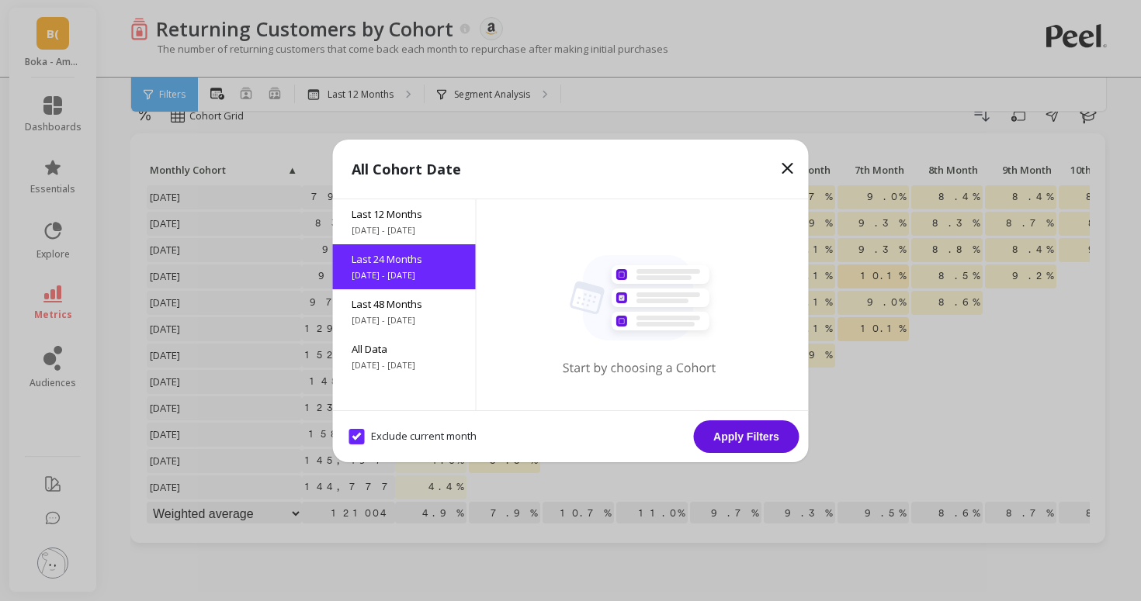
click at [740, 436] on button "Apply Filters" at bounding box center [747, 437] width 106 height 33
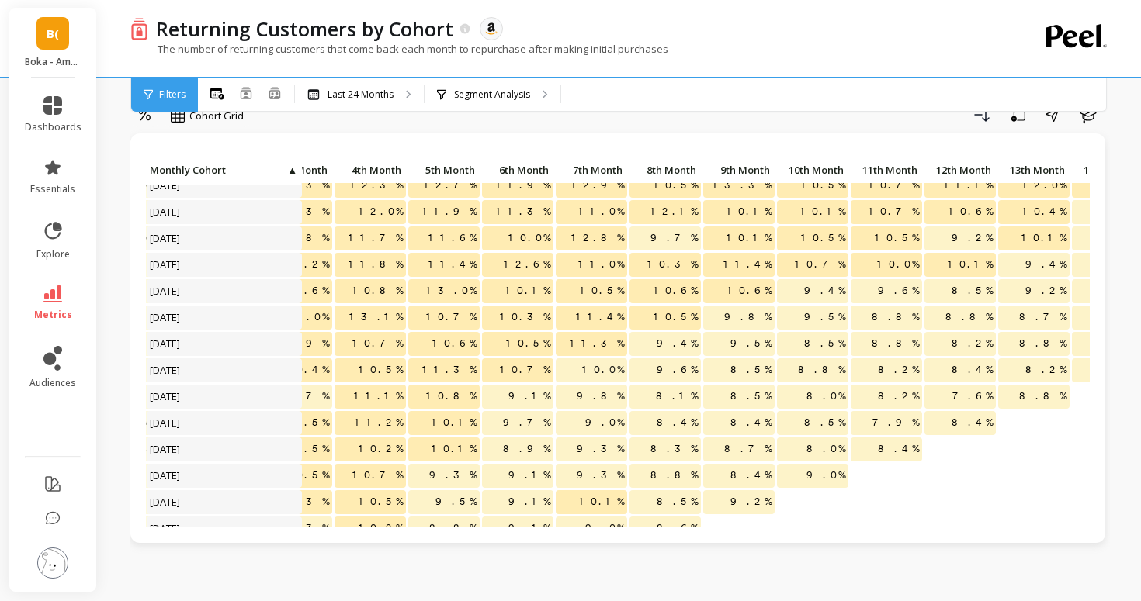
scroll to position [91, 285]
click at [273, 96] on icon at bounding box center [275, 92] width 14 height 13
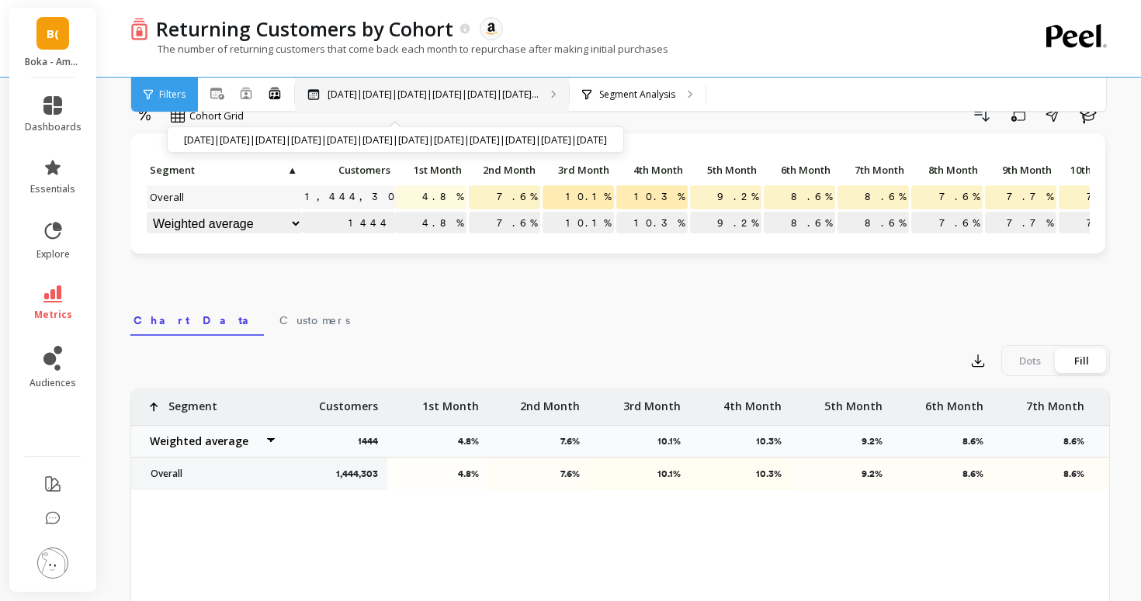
click at [362, 93] on p "[DATE]|[DATE]|[DATE]|[DATE]|[DATE]|[DATE]..." at bounding box center [432, 94] width 211 height 12
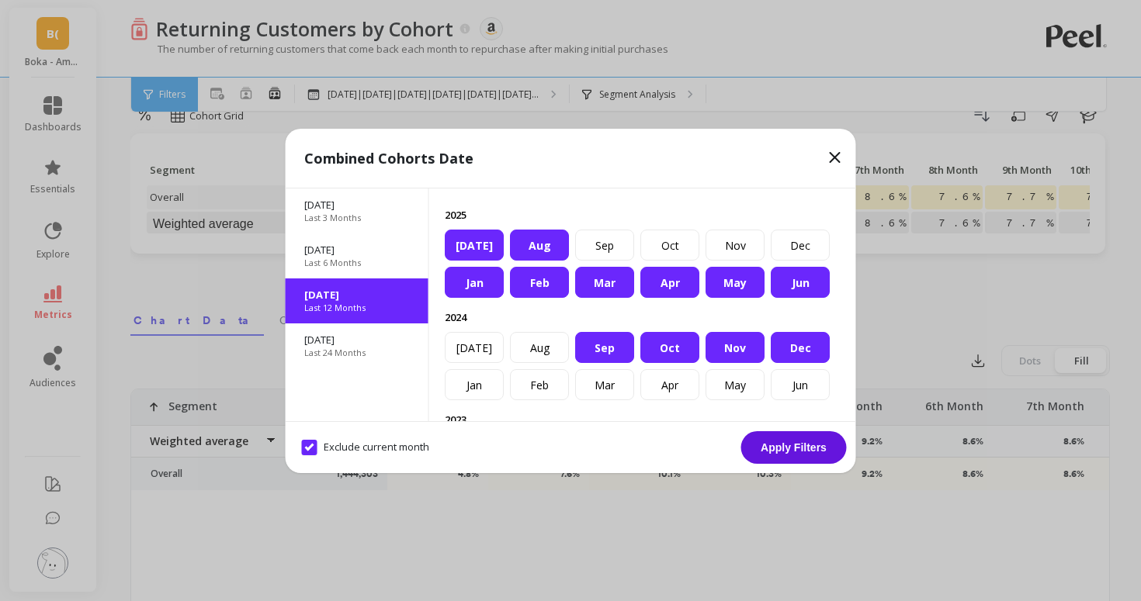
click at [833, 158] on icon at bounding box center [834, 157] width 9 height 9
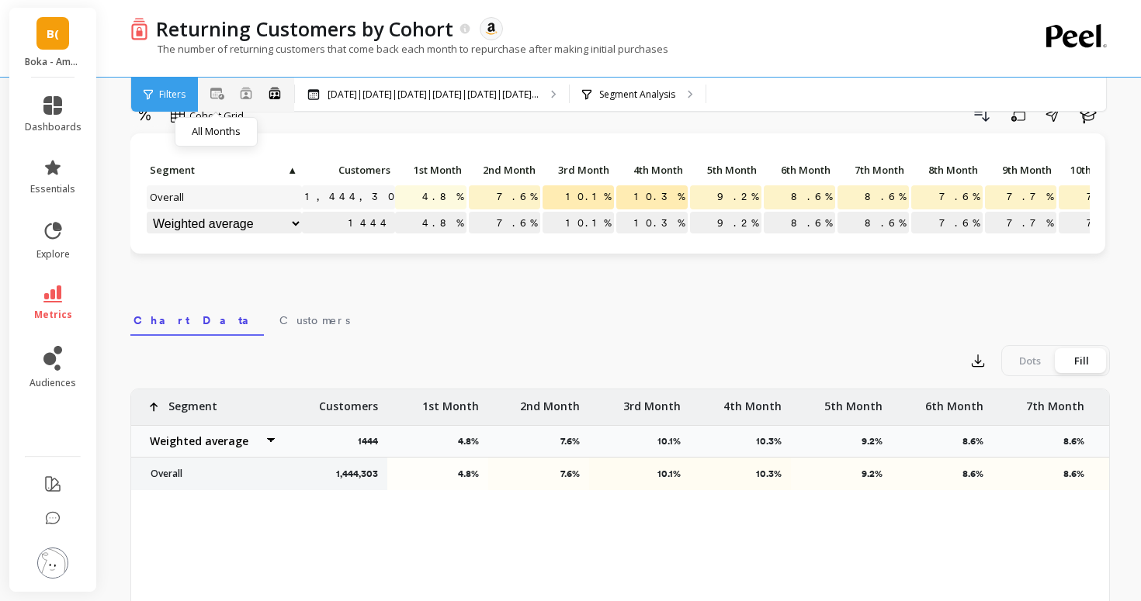
click at [216, 90] on icon at bounding box center [217, 94] width 14 height 12
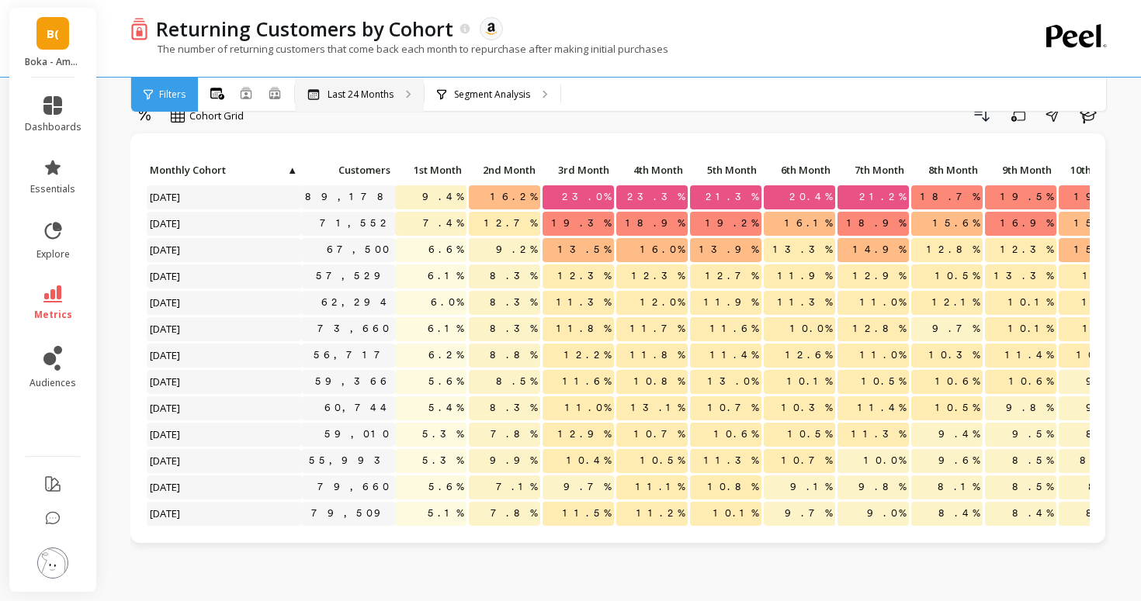
click at [363, 91] on p "Last 24 Months" at bounding box center [360, 94] width 66 height 12
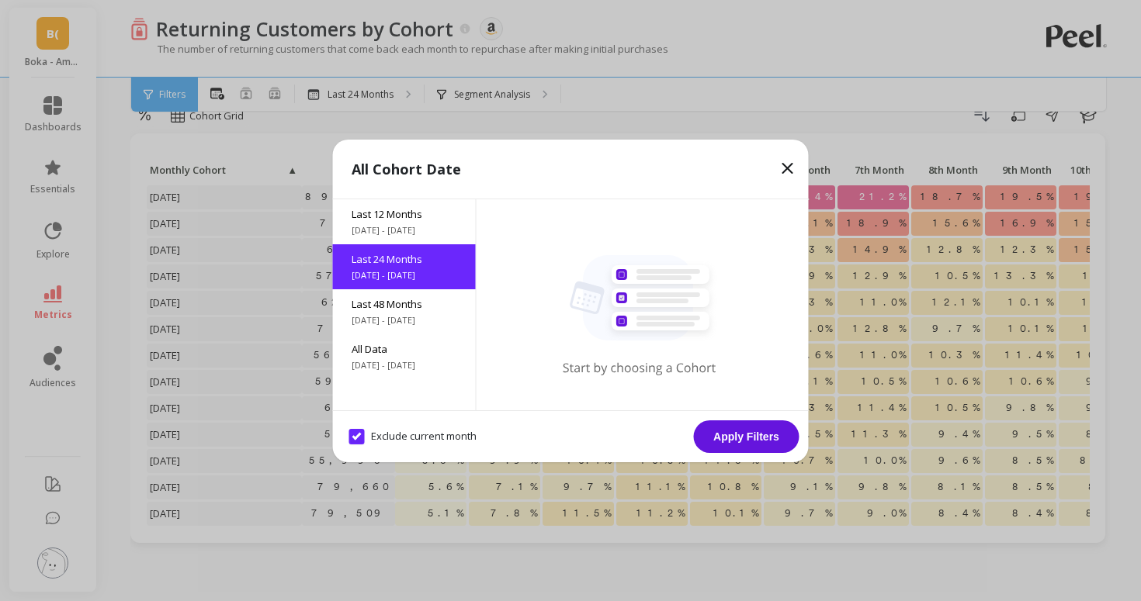
click at [729, 424] on button "Apply Filters" at bounding box center [747, 437] width 106 height 33
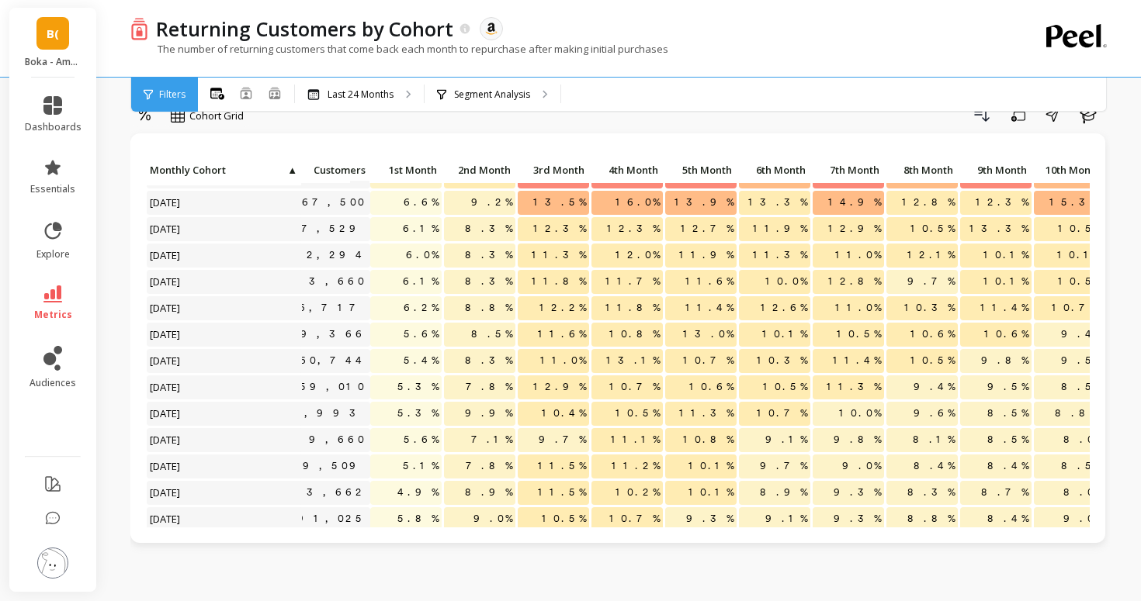
scroll to position [47, 0]
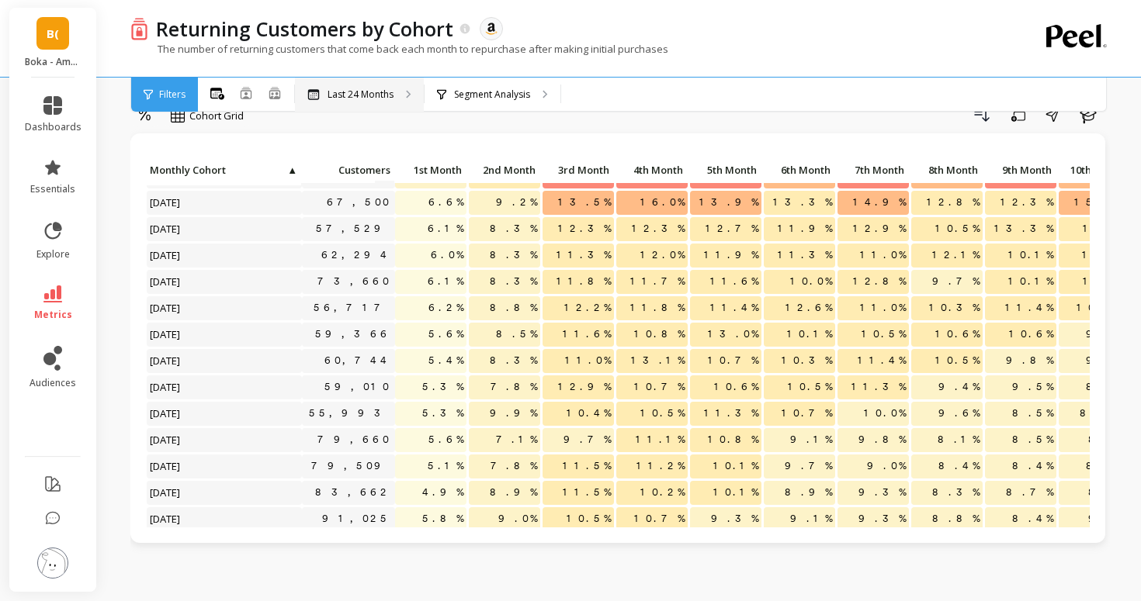
click at [410, 82] on div "Last 24 Months" at bounding box center [359, 95] width 129 height 34
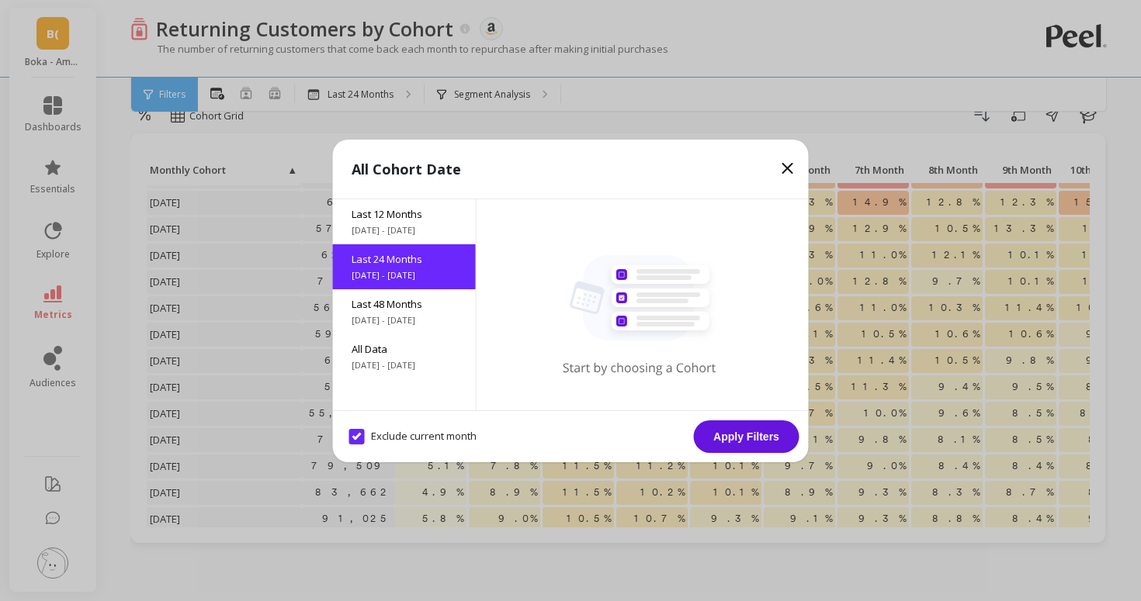
click at [394, 438] on month "Exclude current month" at bounding box center [412, 437] width 127 height 16
checkbox month "false"
click at [735, 427] on button "Apply Filters" at bounding box center [747, 437] width 106 height 33
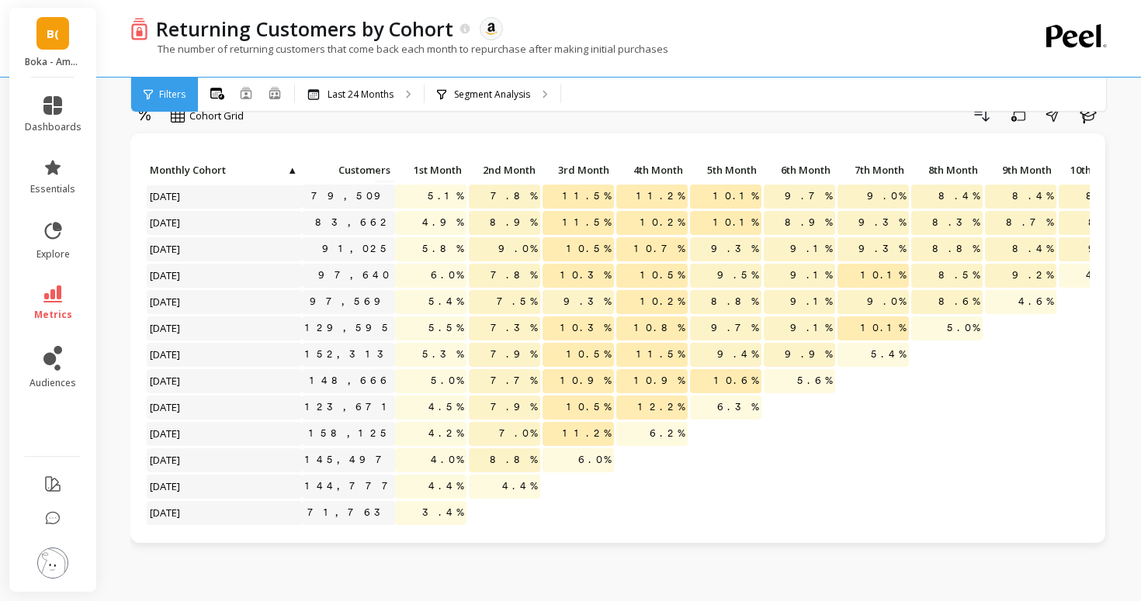
scroll to position [317, 0]
